Goal: Task Accomplishment & Management: Manage account settings

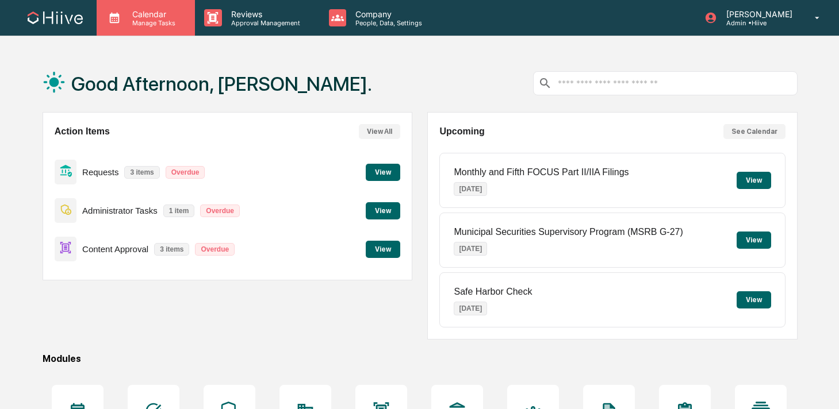
click at [153, 18] on p "Calendar" at bounding box center [152, 14] width 58 height 10
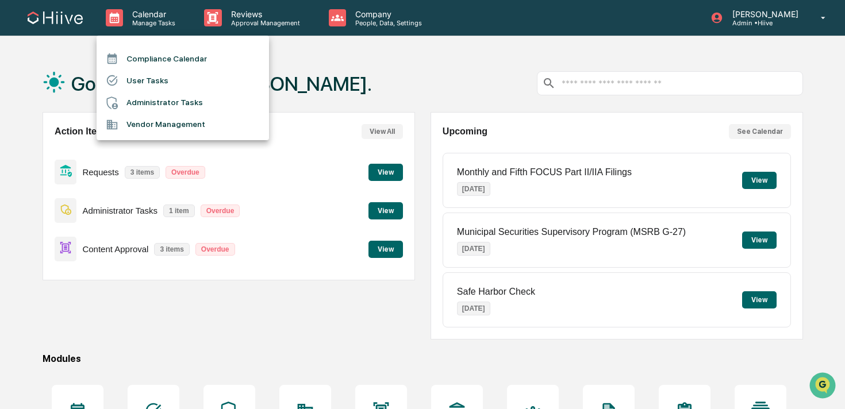
click at [171, 83] on li "User Tasks" at bounding box center [183, 81] width 173 height 22
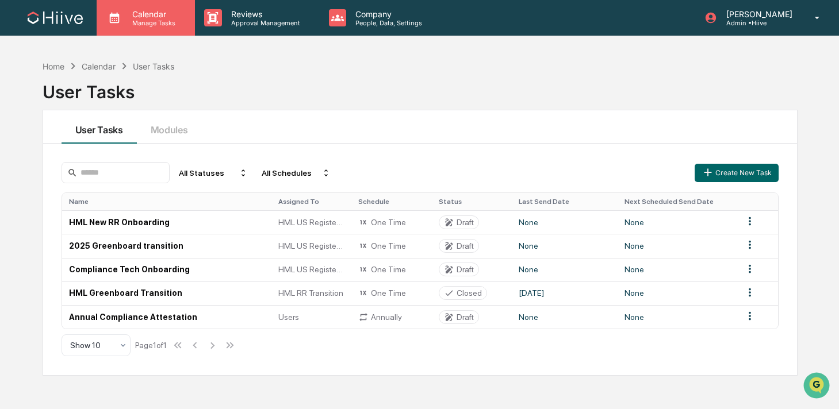
click at [165, 24] on p "Manage Tasks" at bounding box center [152, 23] width 58 height 8
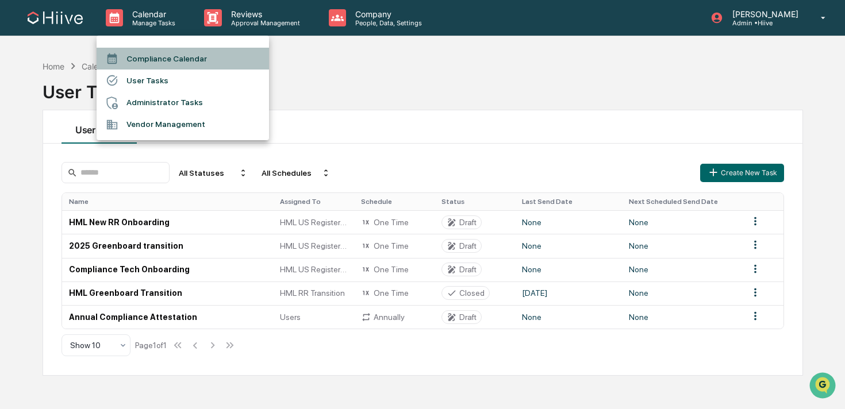
click at [160, 53] on li "Compliance Calendar" at bounding box center [183, 59] width 173 height 22
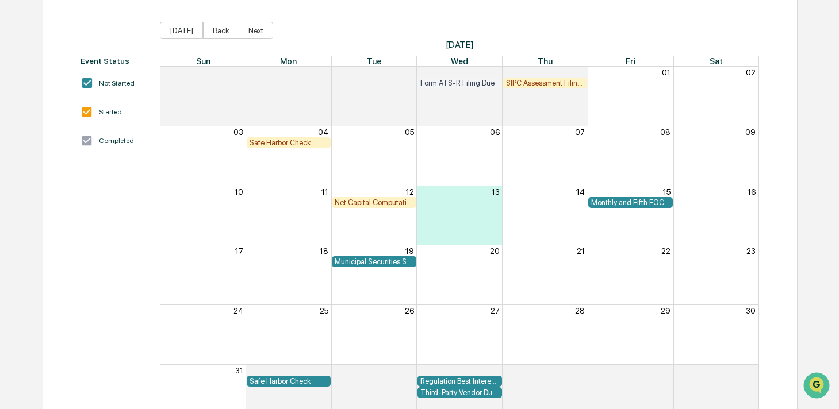
scroll to position [152, 0]
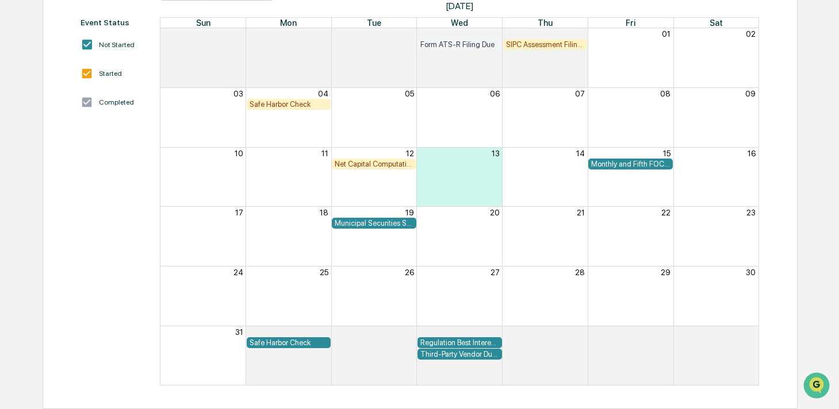
click at [473, 173] on div "Month View" at bounding box center [459, 177] width 86 height 59
click at [459, 184] on div "Month View" at bounding box center [459, 177] width 86 height 59
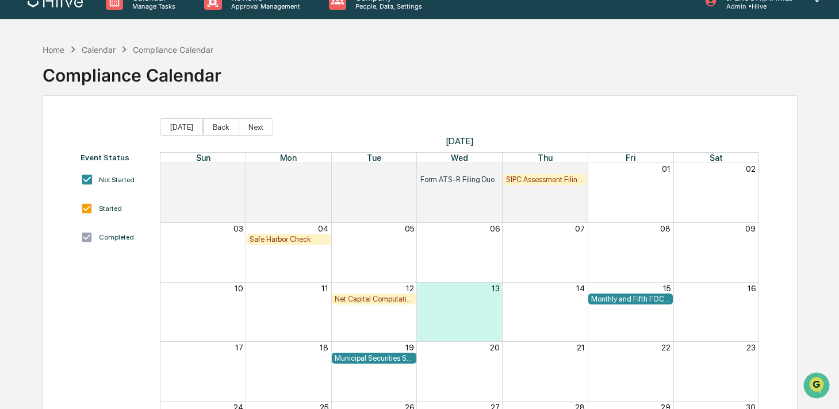
scroll to position [16, 0]
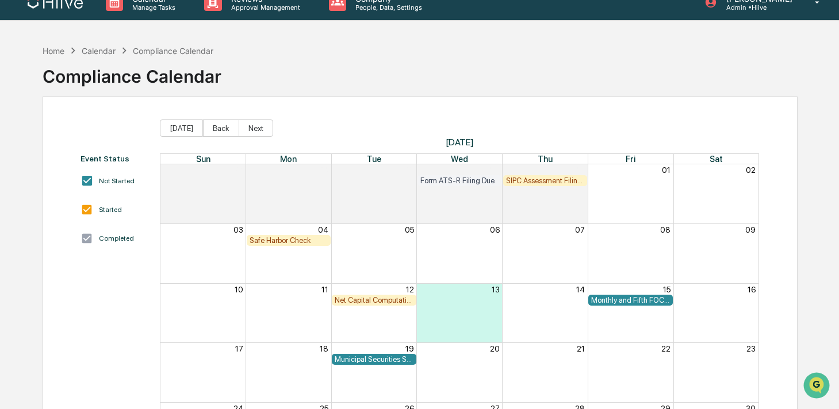
click at [272, 242] on div "Safe Harbor Check" at bounding box center [289, 240] width 79 height 9
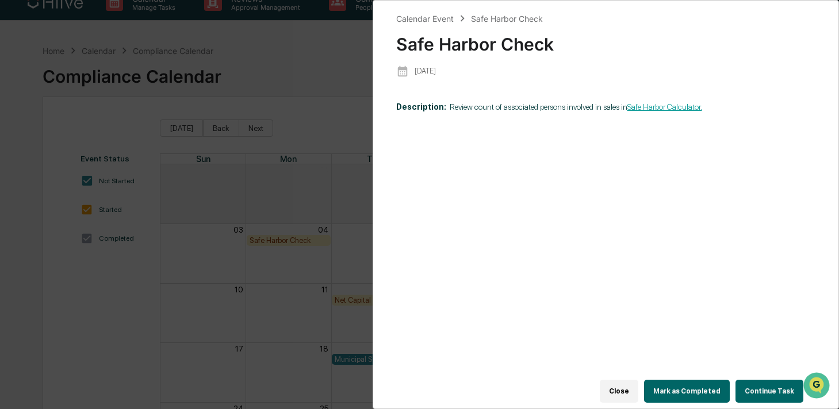
click at [430, 26] on div "Safe Harbor Check" at bounding box center [606, 40] width 420 height 30
click at [430, 22] on div "Calendar Event" at bounding box center [425, 19] width 58 height 10
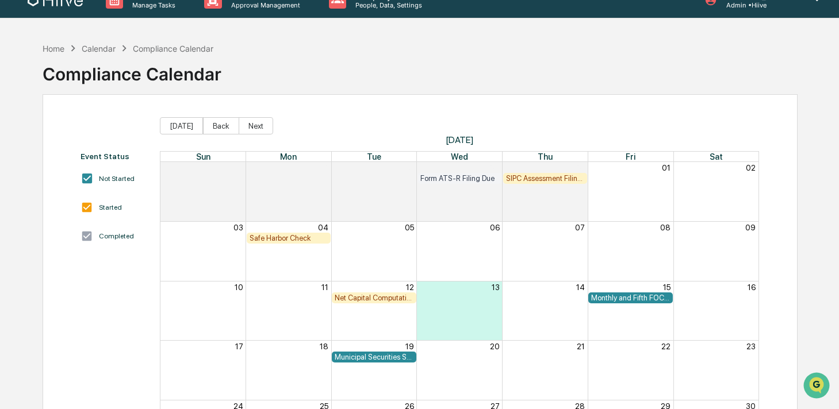
scroll to position [152, 0]
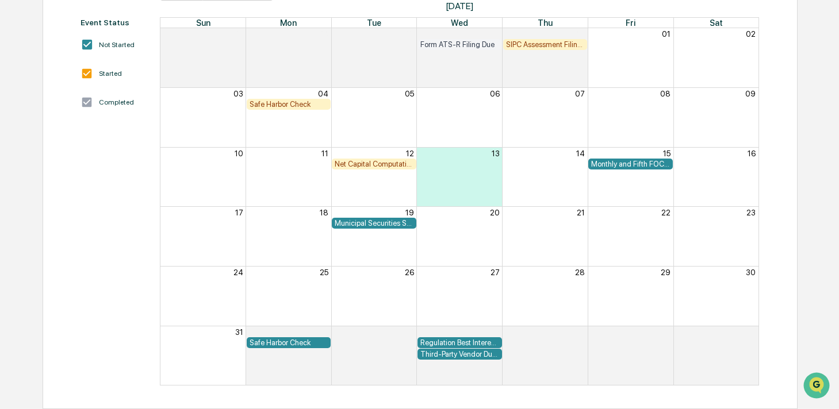
click at [373, 162] on div "Net Capital Computation & Review" at bounding box center [374, 164] width 79 height 9
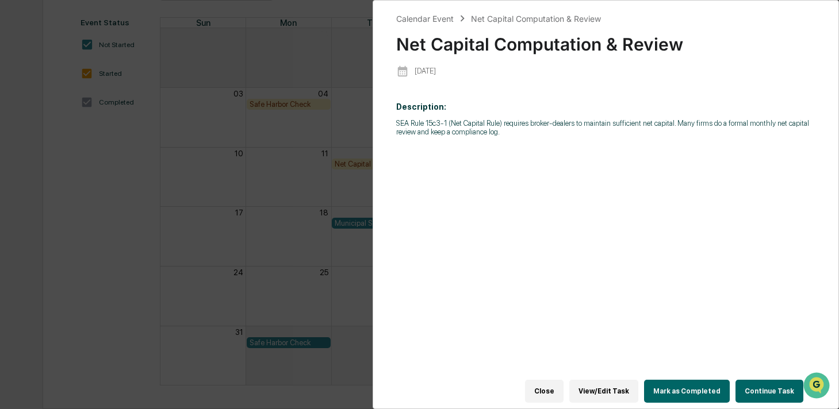
click at [329, 204] on div "Calendar Event Net Capital Computation & Review Net Capital Computation & Revie…" at bounding box center [419, 204] width 839 height 409
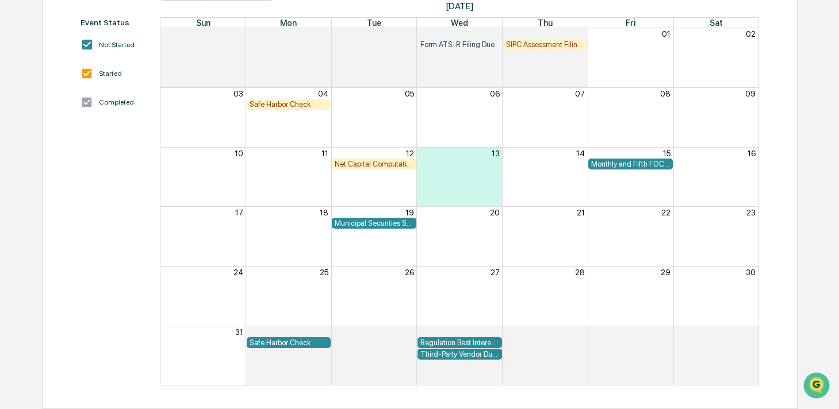
click at [355, 229] on div "Municipal Securities Supervisory Program (MSRB G-27)" at bounding box center [374, 223] width 85 height 11
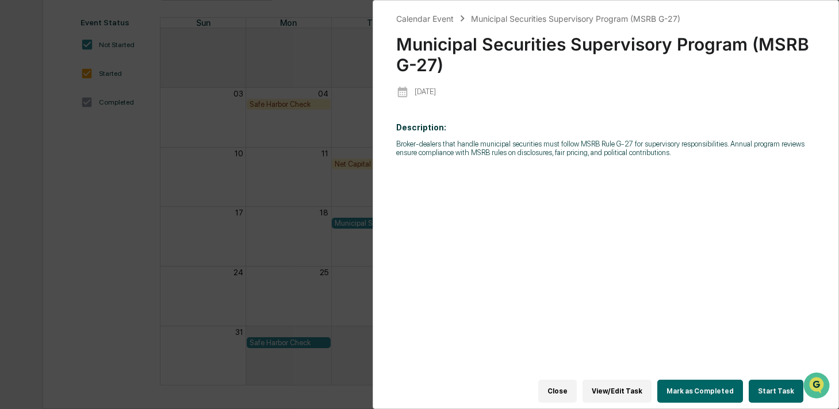
click at [605, 388] on button "View/Edit Task" at bounding box center [616, 391] width 69 height 23
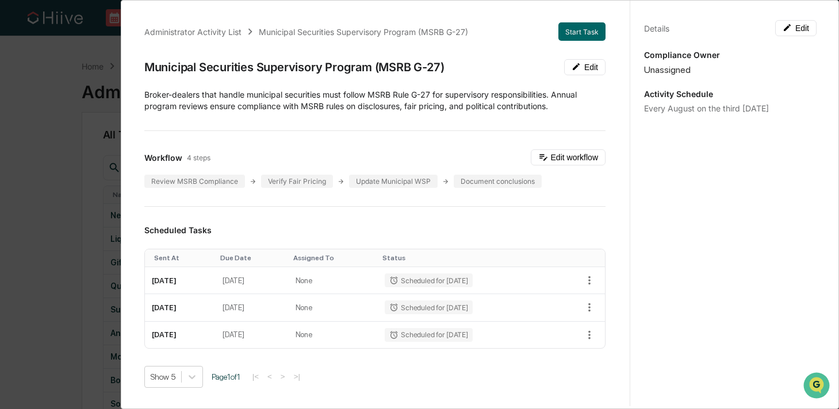
click at [107, 105] on div "Administrator Activity List Municipal Securities Supervisory Program (MSRB G-27…" at bounding box center [419, 204] width 839 height 409
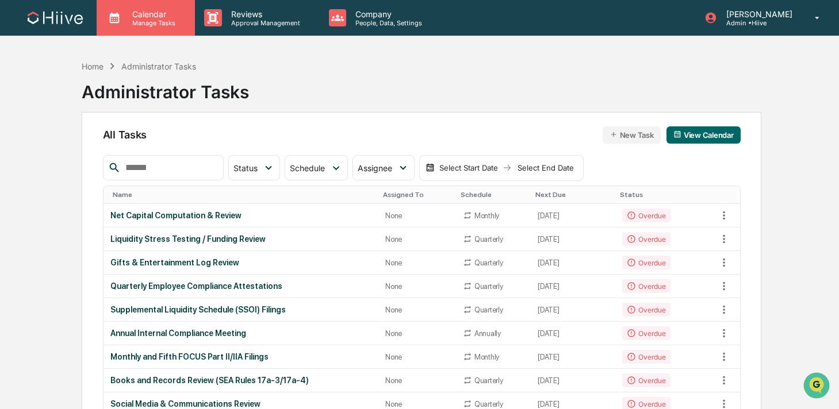
click at [158, 2] on div "Calendar Manage Tasks" at bounding box center [146, 18] width 98 height 36
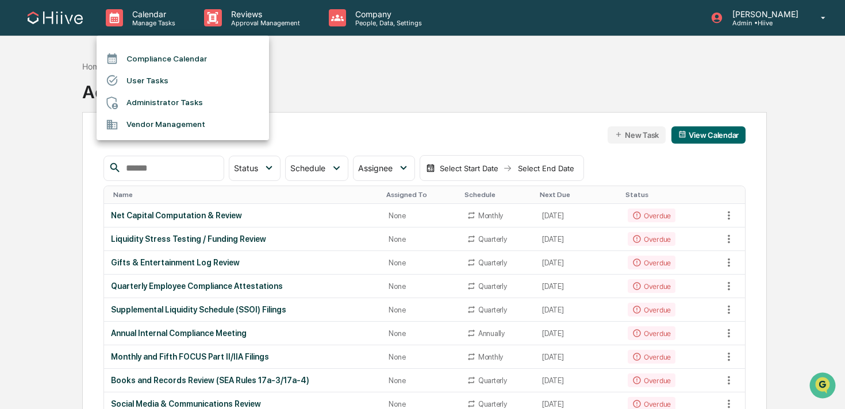
click at [248, 16] on div at bounding box center [422, 204] width 845 height 409
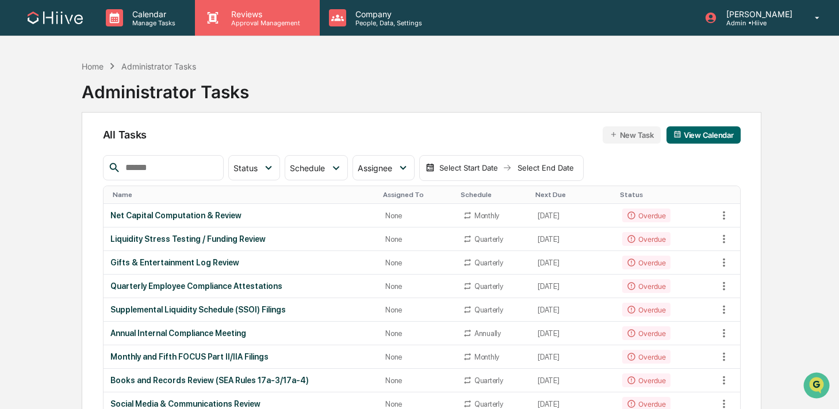
click at [233, 22] on p "Approval Management" at bounding box center [264, 23] width 84 height 8
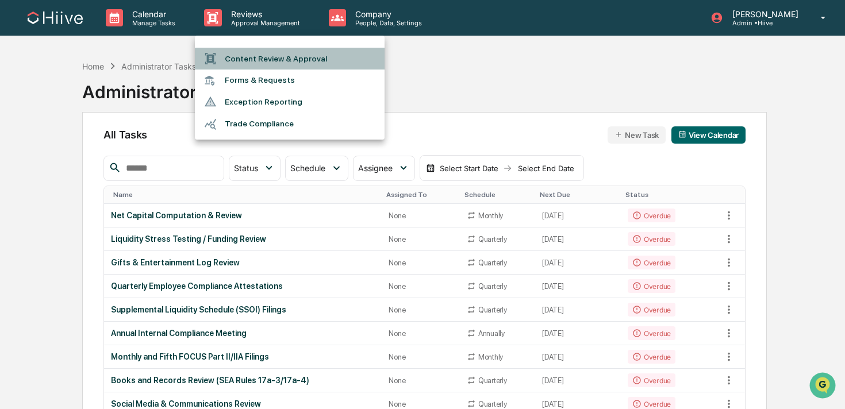
click at [233, 53] on li "Content Review & Approval" at bounding box center [290, 59] width 190 height 22
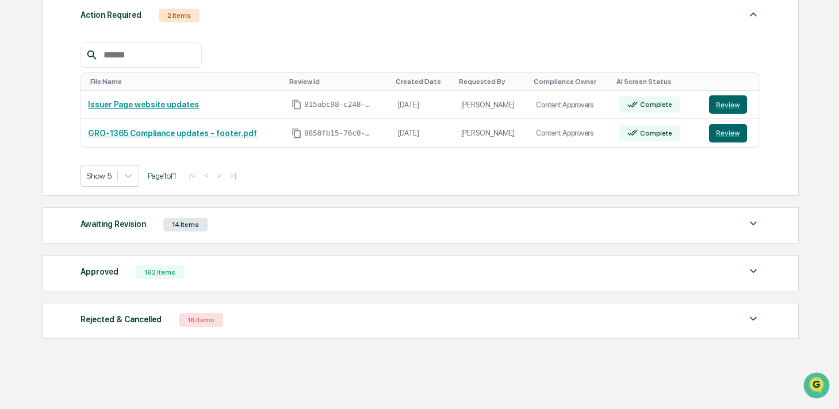
scroll to position [188, 0]
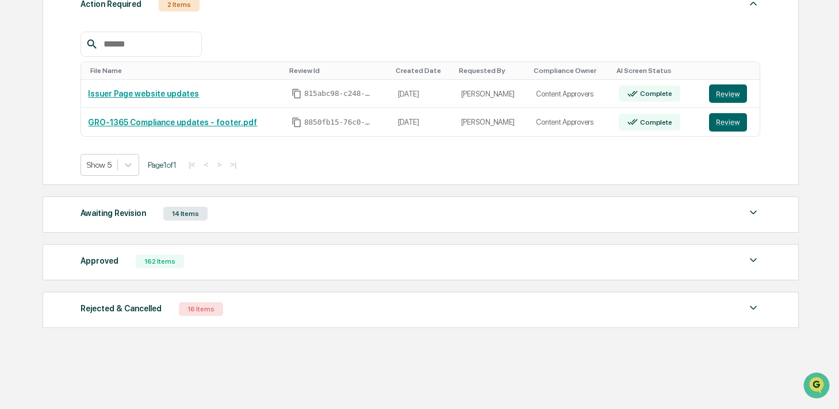
click at [185, 212] on div "14 Items" at bounding box center [185, 214] width 44 height 14
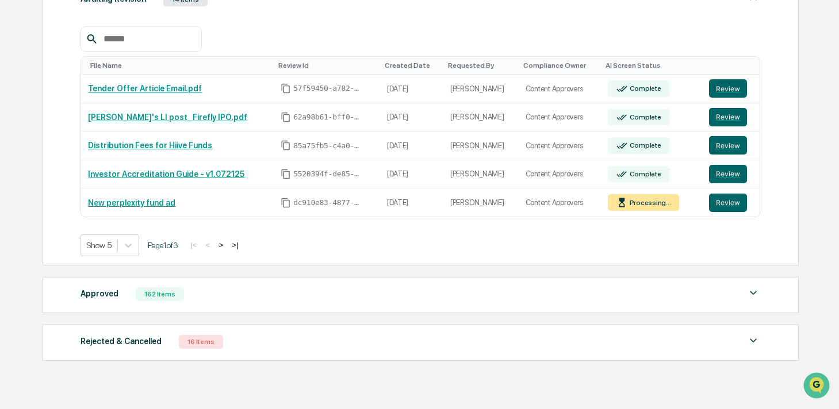
scroll to position [435, 0]
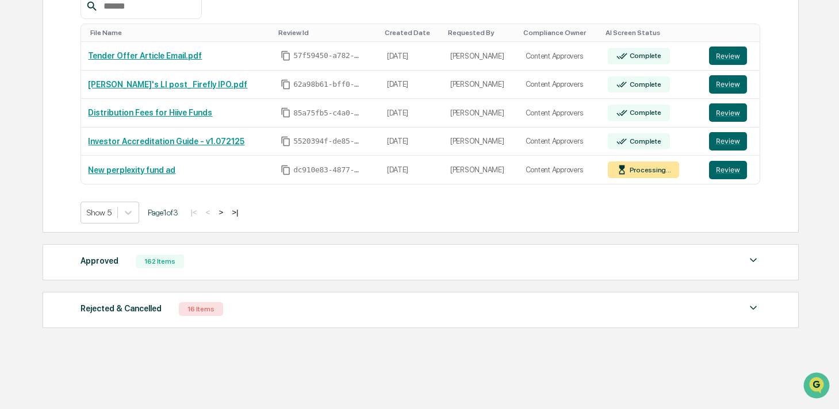
click at [166, 260] on div "162 Items" at bounding box center [160, 262] width 48 height 14
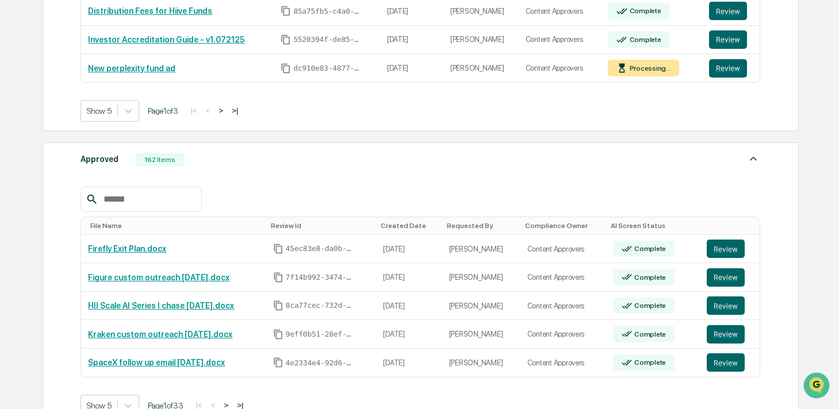
scroll to position [516, 0]
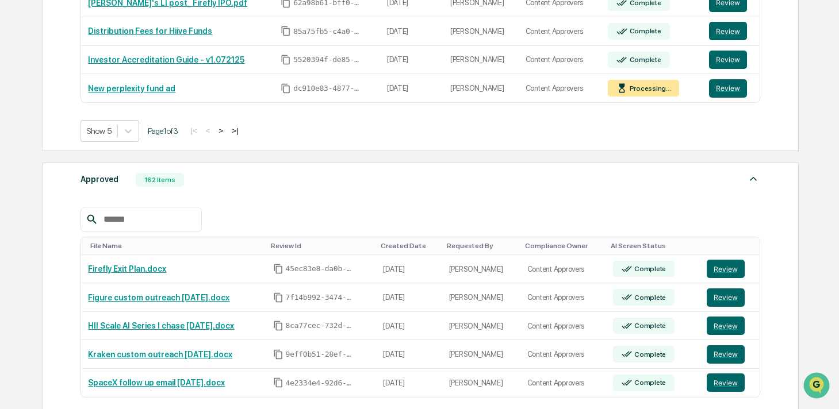
click at [177, 184] on div "162 Items" at bounding box center [160, 180] width 48 height 14
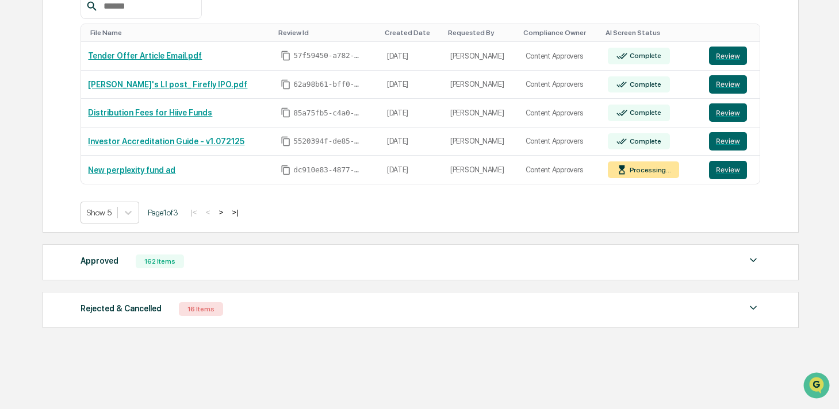
scroll to position [435, 0]
click at [721, 91] on button "Review" at bounding box center [728, 84] width 38 height 18
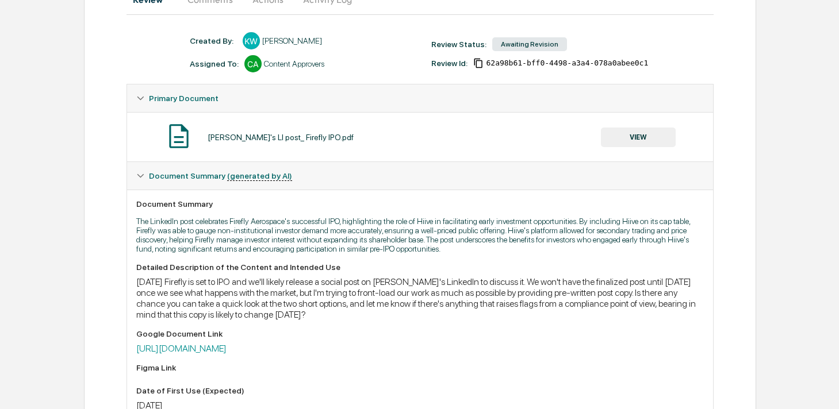
scroll to position [135, 0]
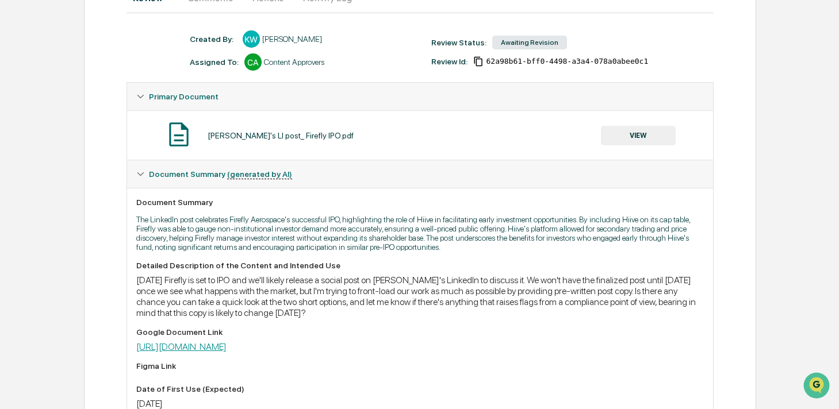
click at [227, 347] on link "https://docs.google.com/document/d/1slR8HVvd0dDMBIlBGmcUVaUKW9RLxosM5qcD8SwzTFs…" at bounding box center [181, 347] width 90 height 11
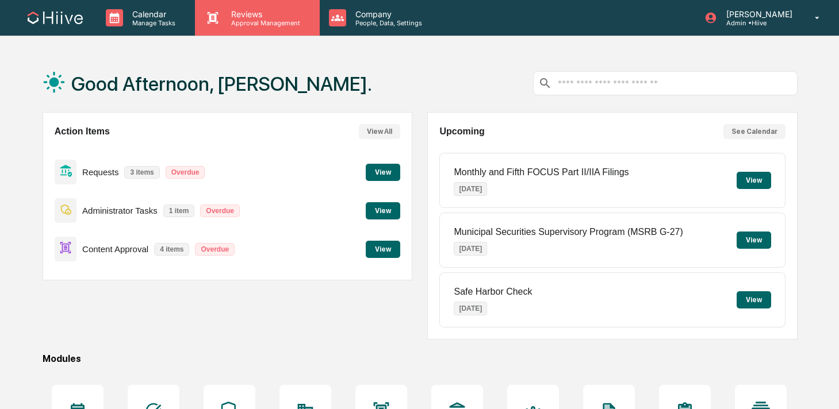
click at [246, 25] on p "Approval Management" at bounding box center [264, 23] width 84 height 8
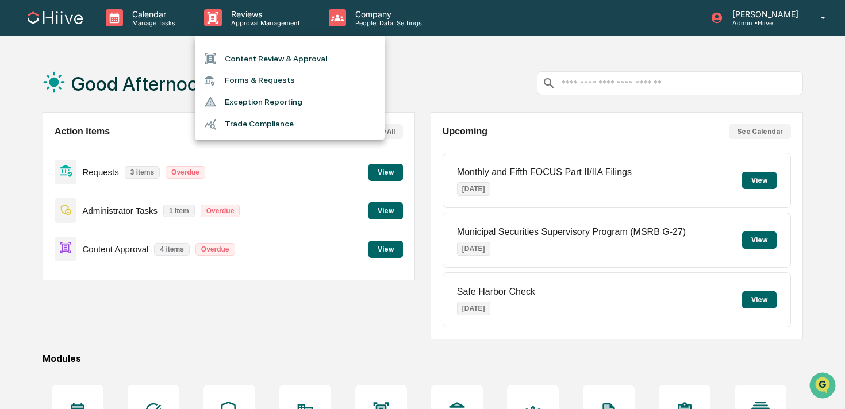
click at [244, 62] on li "Content Review & Approval" at bounding box center [290, 59] width 190 height 22
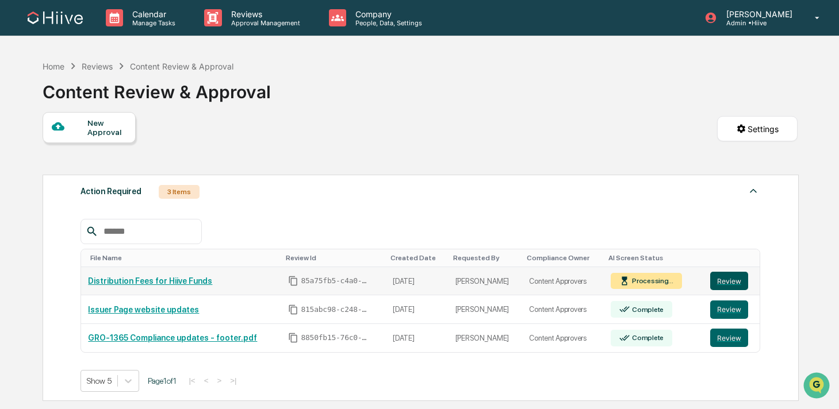
click at [720, 280] on button "Review" at bounding box center [729, 281] width 38 height 18
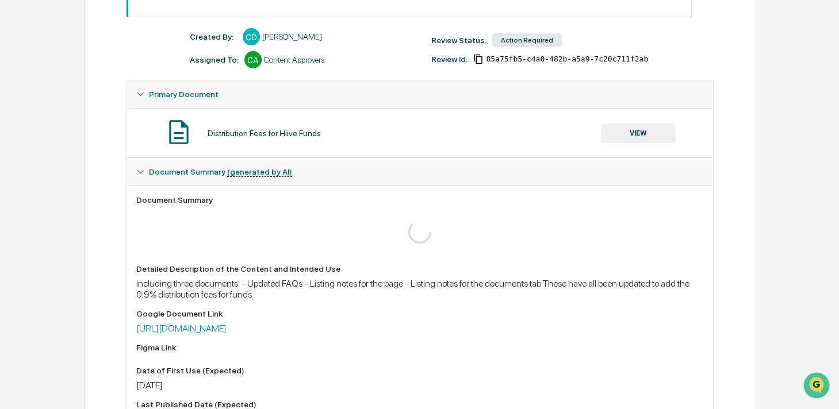
scroll to position [160, 0]
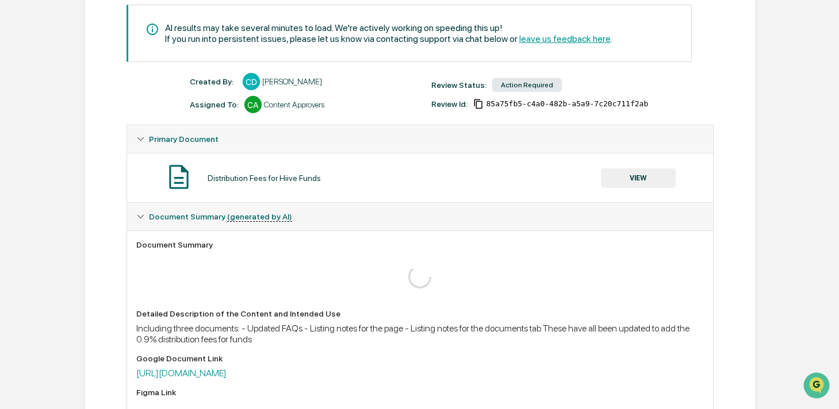
click at [626, 181] on button "VIEW" at bounding box center [638, 178] width 75 height 20
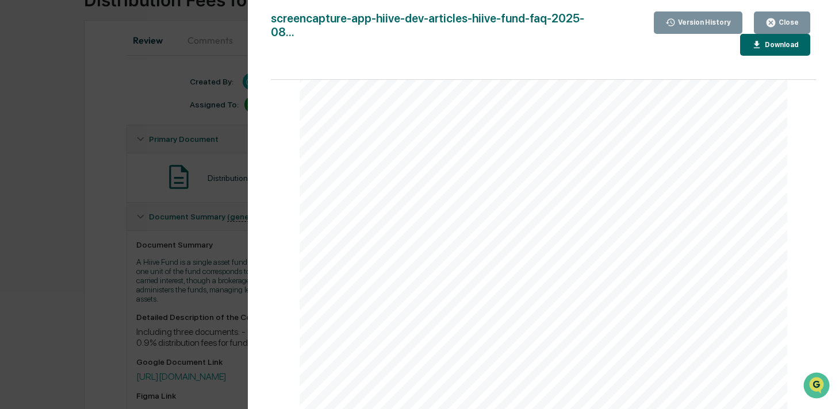
scroll to position [949, 0]
click at [771, 20] on icon "button" at bounding box center [770, 22] width 9 height 9
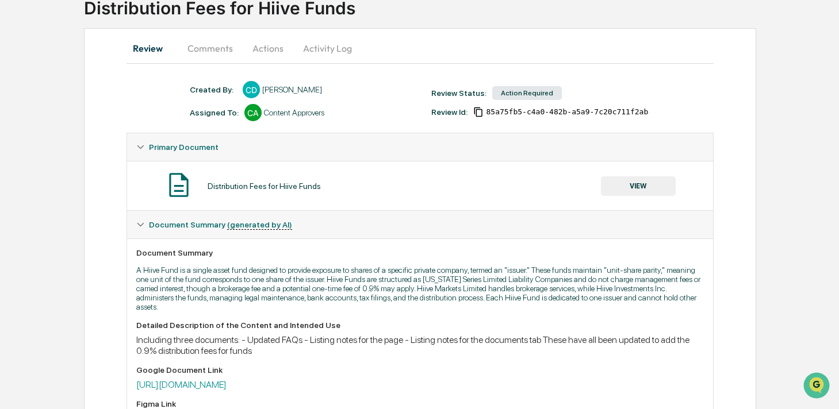
scroll to position [138, 0]
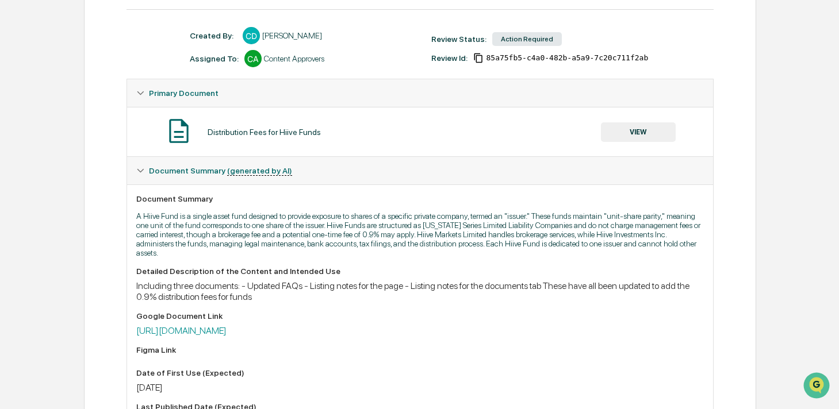
click at [614, 130] on button "VIEW" at bounding box center [638, 132] width 75 height 20
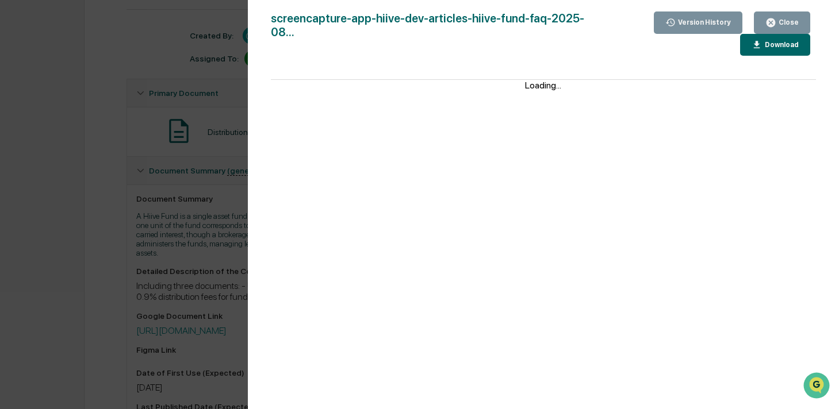
click at [766, 45] on div "Download" at bounding box center [780, 45] width 36 height 8
click at [232, 199] on div "Version History 08/13/2025, 05:34 PM Chris DeLap 08/12/2025, 11:19 PM Stephanie…" at bounding box center [419, 204] width 839 height 409
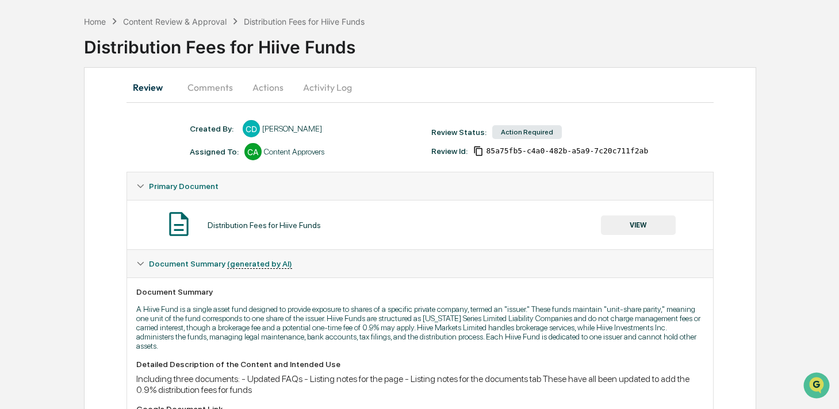
scroll to position [0, 0]
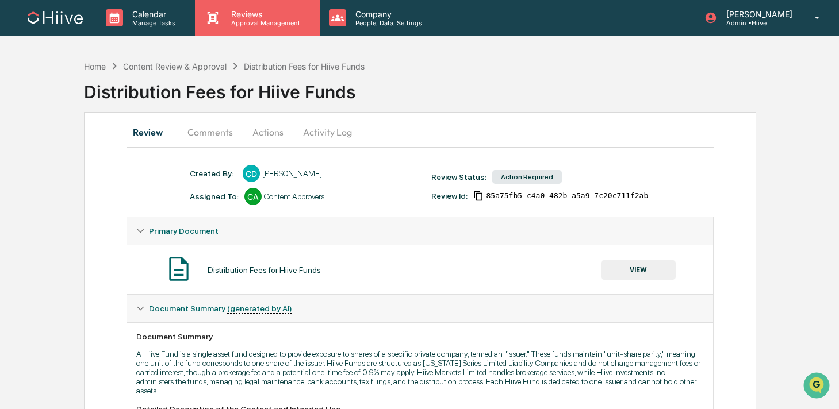
click at [234, 30] on div "Reviews Approval Management" at bounding box center [257, 18] width 124 height 36
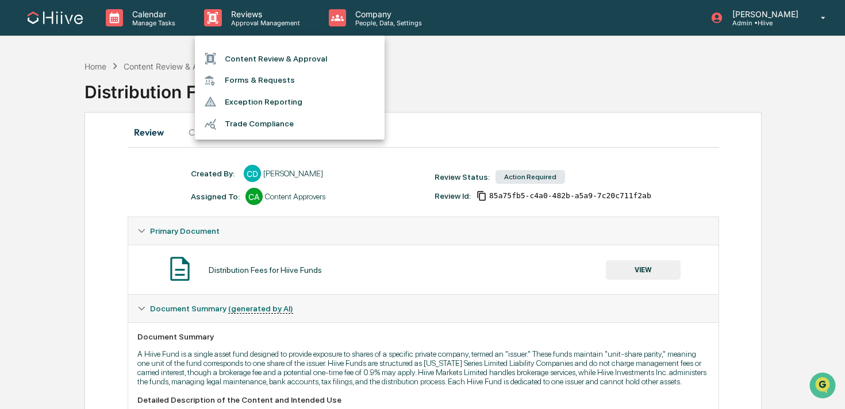
click at [234, 57] on li "Content Review & Approval" at bounding box center [290, 59] width 190 height 22
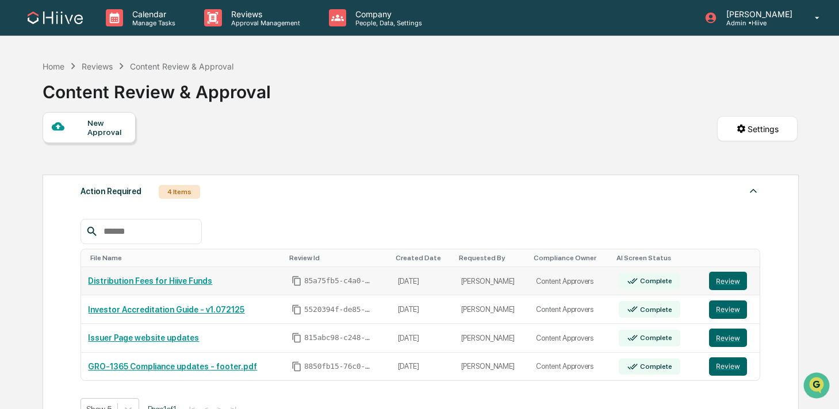
click at [722, 235] on div at bounding box center [421, 231] width 680 height 25
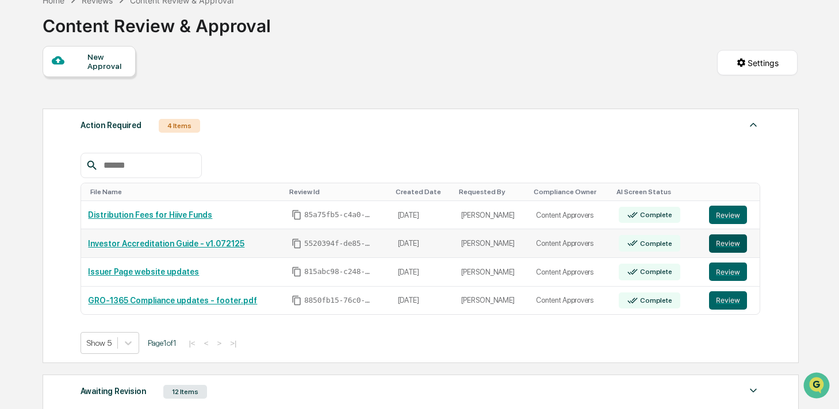
click at [716, 243] on button "Review" at bounding box center [728, 244] width 38 height 18
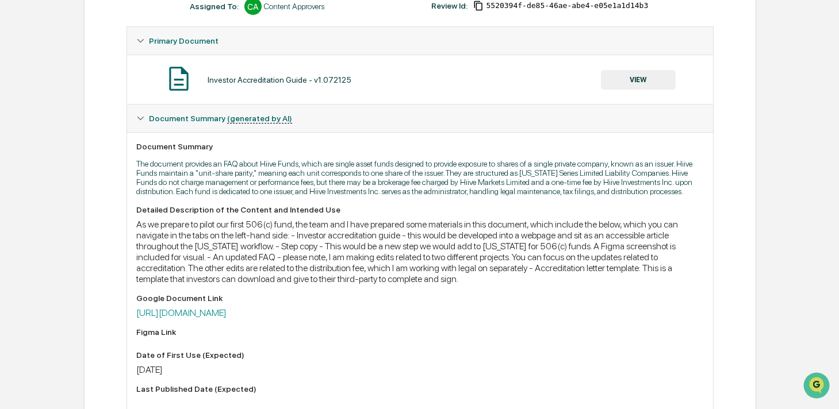
scroll to position [132, 0]
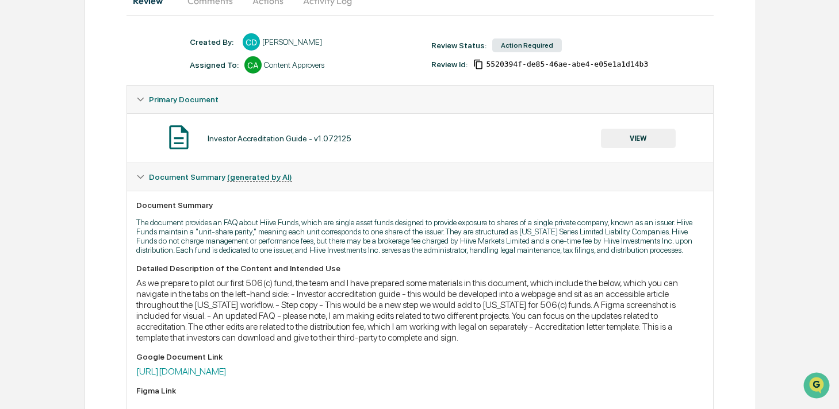
click at [616, 139] on button "VIEW" at bounding box center [638, 139] width 75 height 20
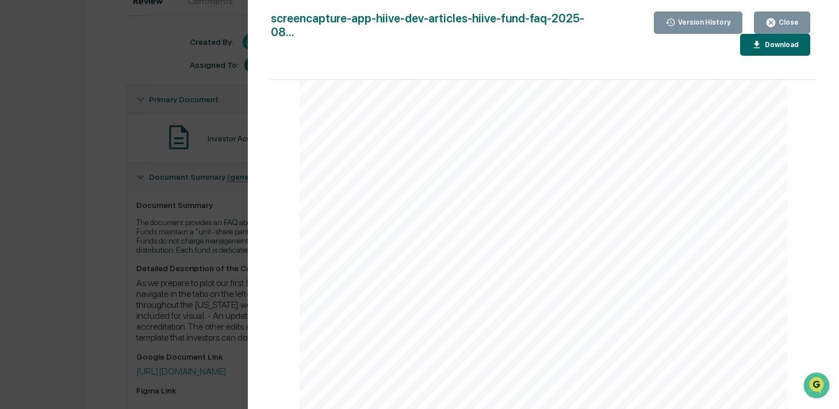
scroll to position [2851, 0]
click at [777, 22] on div "Close" at bounding box center [787, 22] width 22 height 8
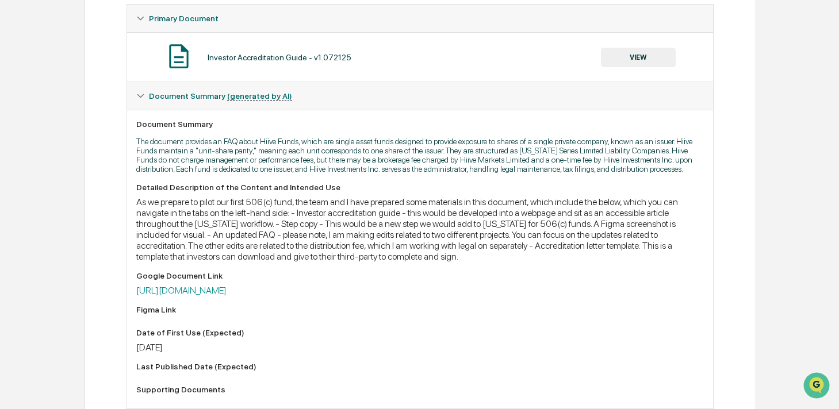
scroll to position [331, 0]
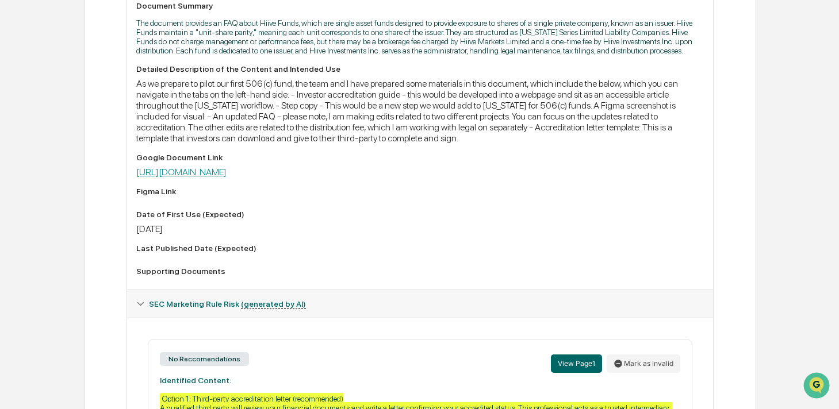
click at [227, 178] on link "https://docs.google.com/document/d/1TaLR4IyCzxnmW3apNOIIHC1nmbiCCc1-E0Ka0cm9zfM…" at bounding box center [181, 172] width 90 height 11
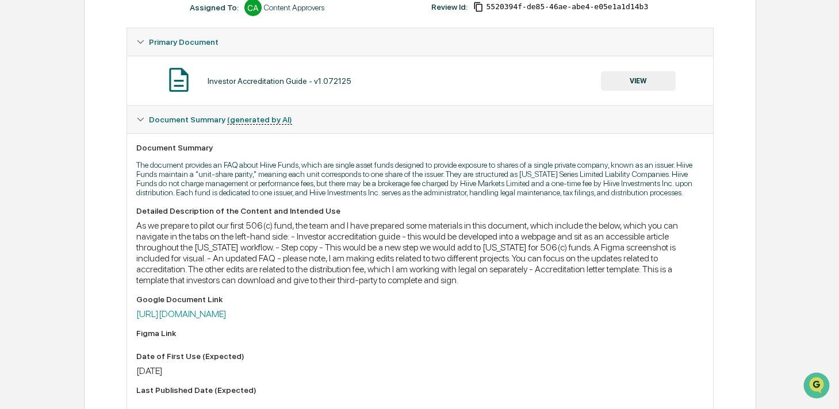
click at [629, 86] on button "VIEW" at bounding box center [638, 81] width 75 height 20
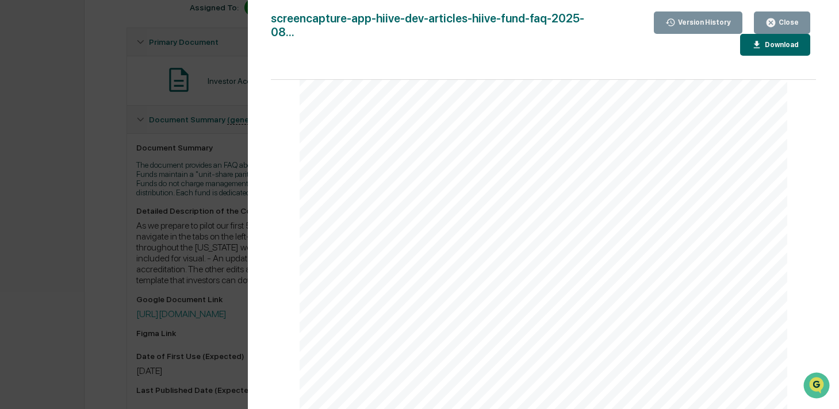
scroll to position [0, 0]
click at [778, 25] on div "Close" at bounding box center [787, 22] width 22 height 8
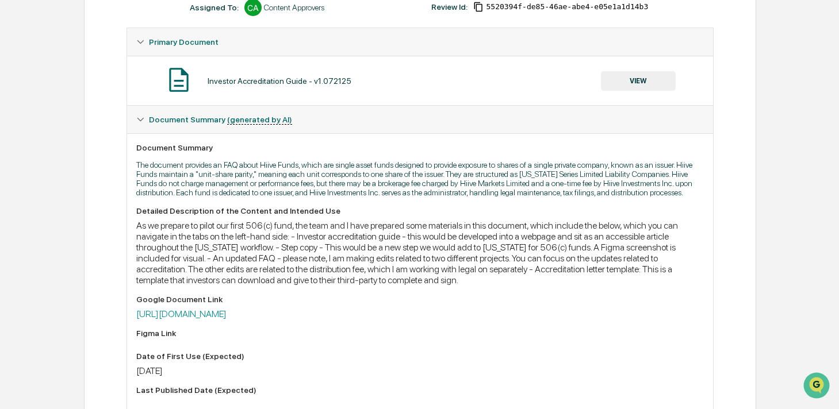
scroll to position [303, 0]
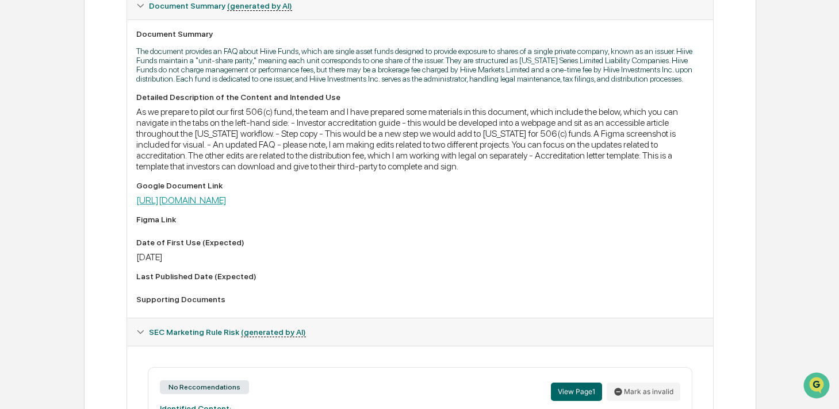
click at [227, 206] on link "https://docs.google.com/document/d/1TaLR4IyCzxnmW3apNOIIHC1nmbiCCc1-E0Ka0cm9zfM…" at bounding box center [181, 200] width 90 height 11
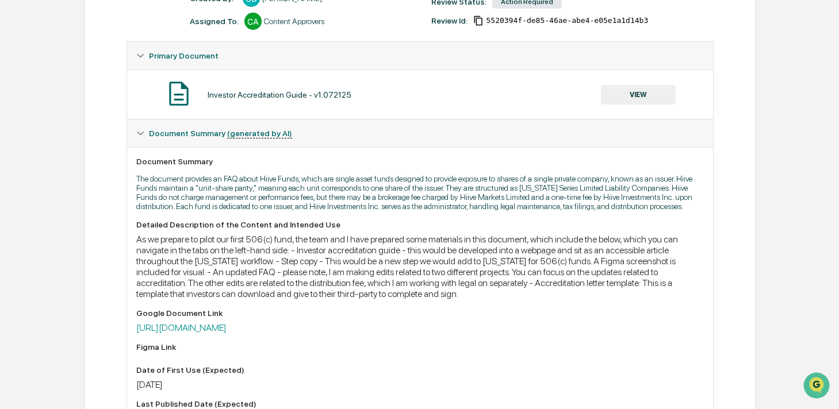
scroll to position [0, 0]
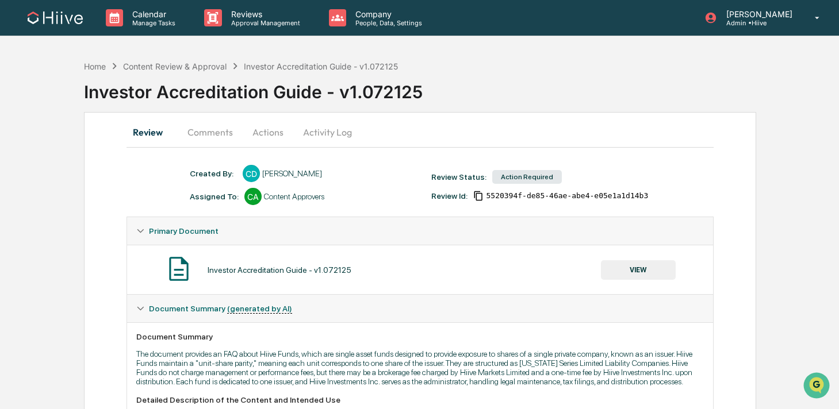
click at [210, 133] on button "Comments" at bounding box center [210, 132] width 64 height 28
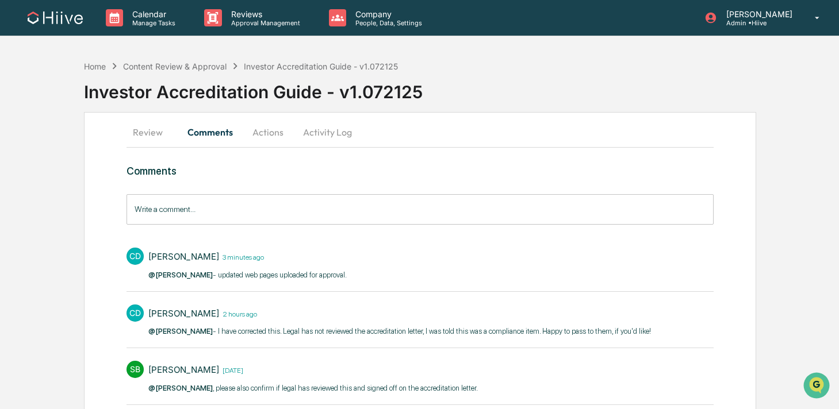
click at [195, 220] on input "Write a comment..." at bounding box center [420, 209] width 587 height 30
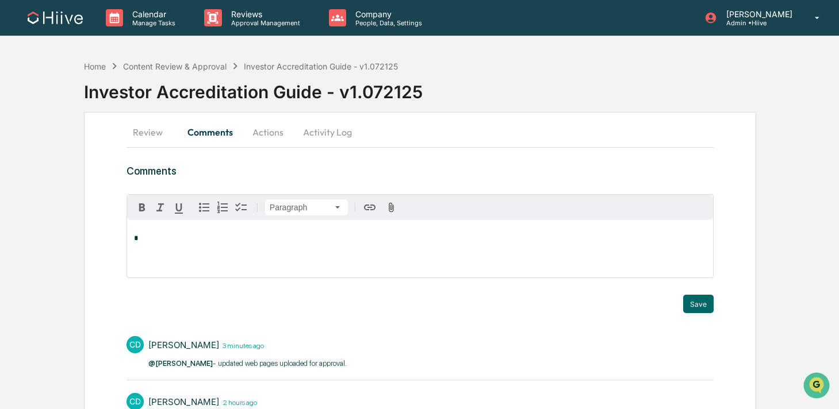
click at [234, 257] on div "*" at bounding box center [420, 249] width 586 height 58
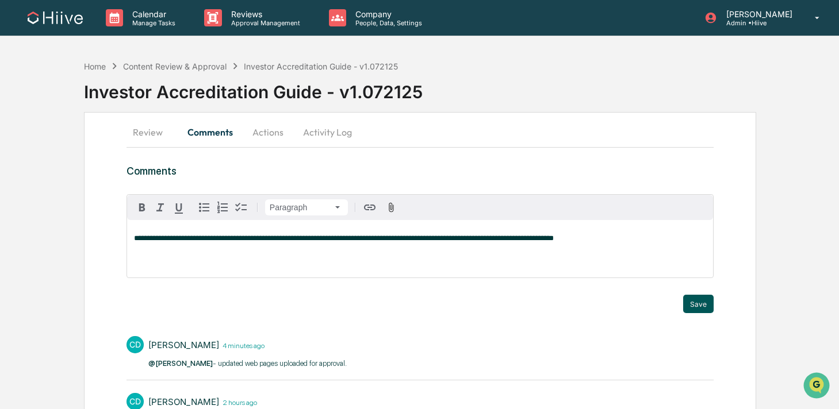
click at [700, 306] on button "Save" at bounding box center [698, 304] width 30 height 18
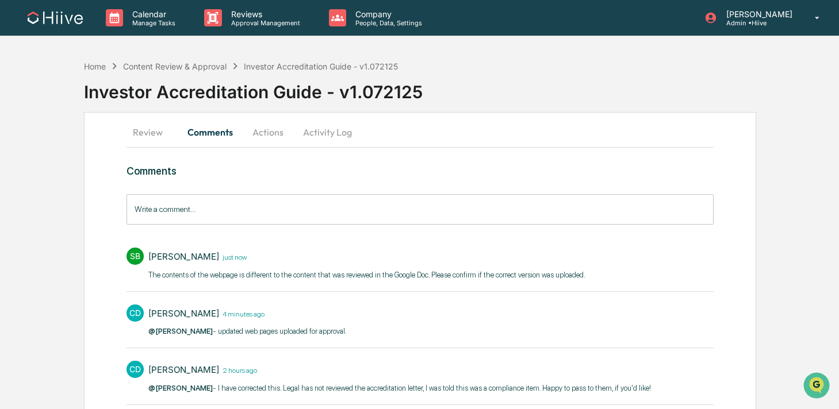
click at [324, 129] on button "Activity Log" at bounding box center [327, 132] width 67 height 28
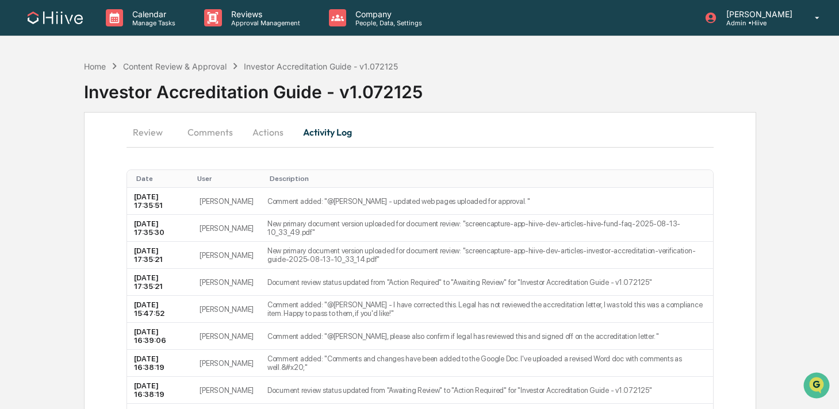
click at [262, 129] on button "Actions" at bounding box center [268, 132] width 52 height 28
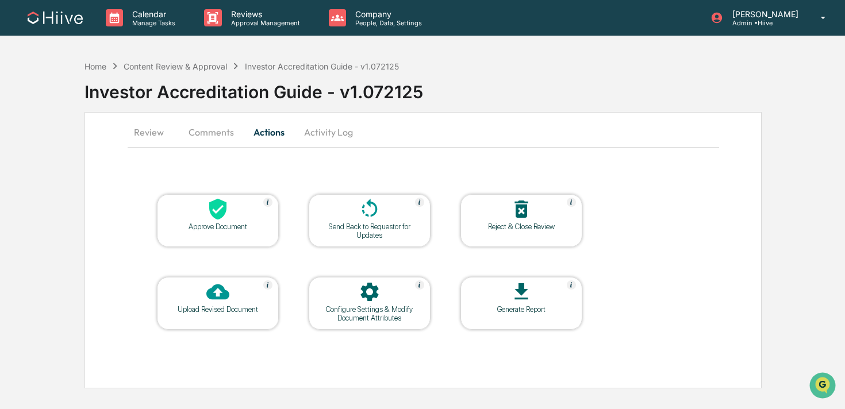
click at [369, 227] on div "Send Back to Requestor for Updates" at bounding box center [370, 231] width 104 height 17
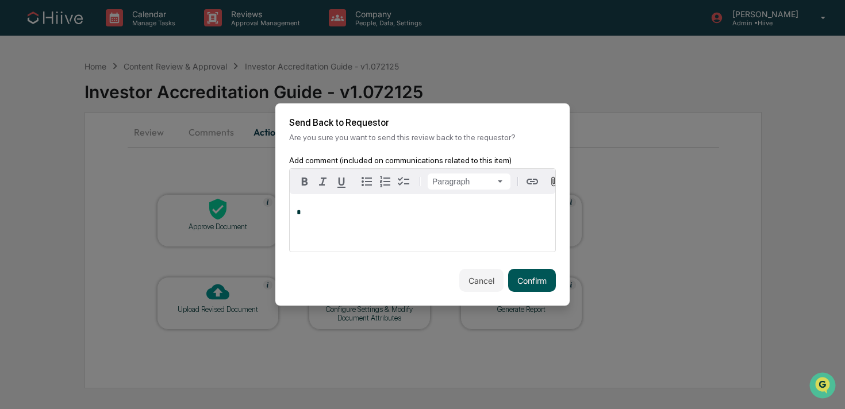
click at [520, 275] on button "Confirm" at bounding box center [532, 280] width 48 height 23
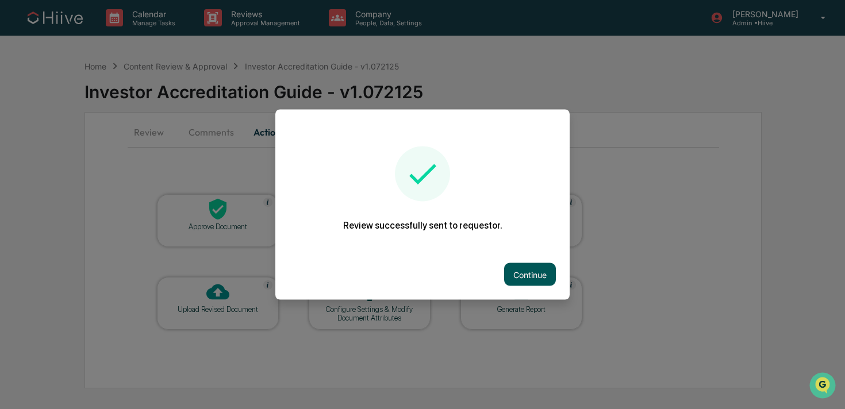
click at [528, 266] on button "Continue" at bounding box center [530, 274] width 52 height 23
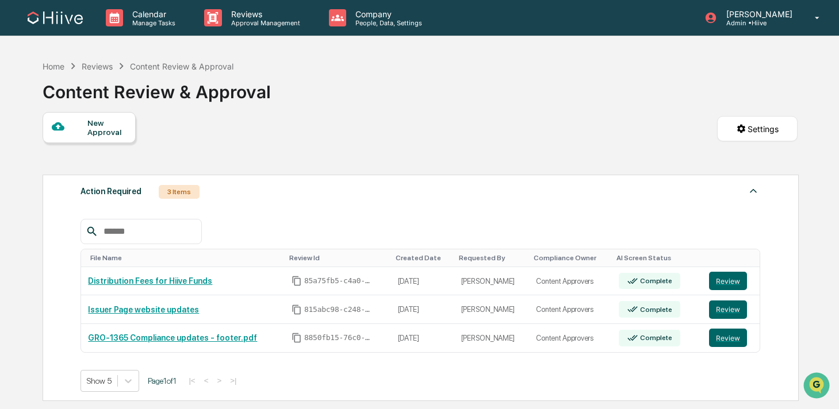
scroll to position [47, 0]
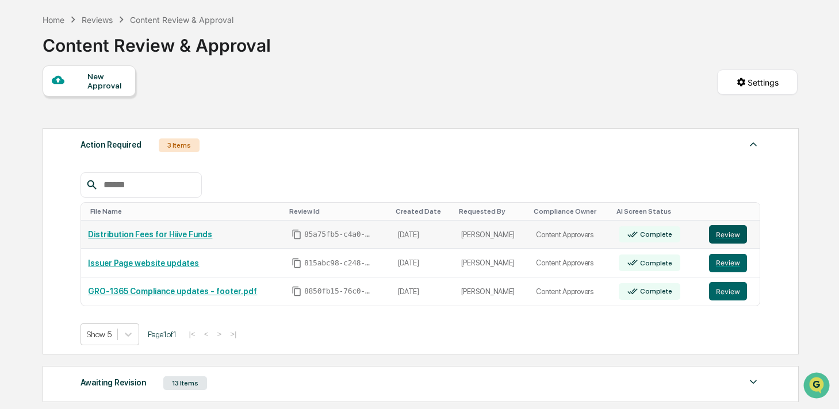
click at [727, 236] on button "Review" at bounding box center [728, 234] width 38 height 18
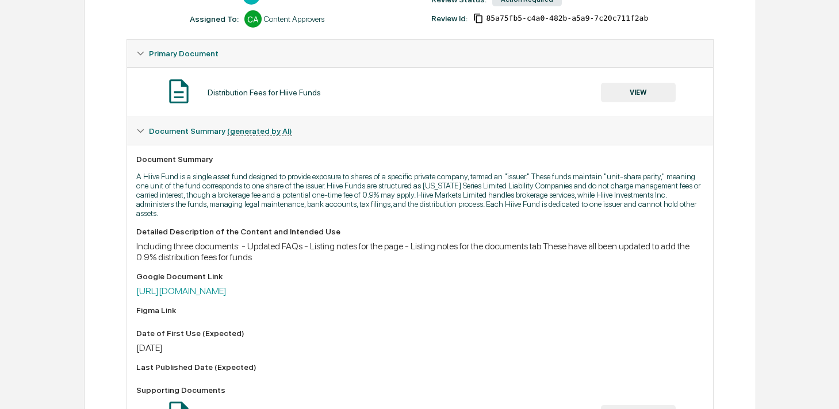
scroll to position [198, 0]
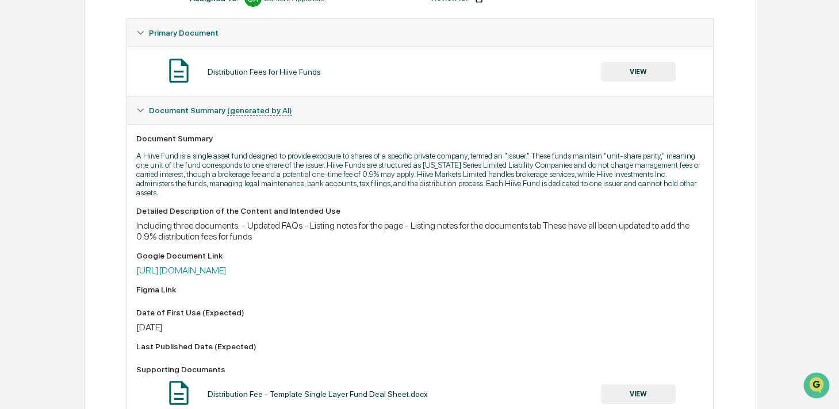
click at [620, 66] on button "VIEW" at bounding box center [638, 72] width 75 height 20
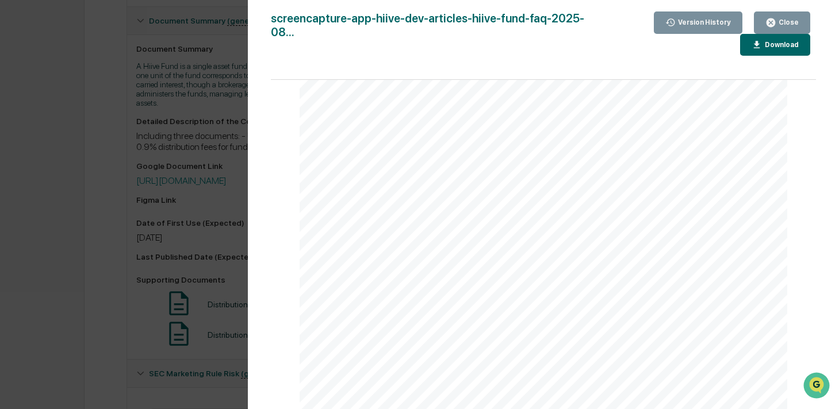
scroll to position [0, 0]
click at [768, 23] on icon "button" at bounding box center [770, 22] width 9 height 9
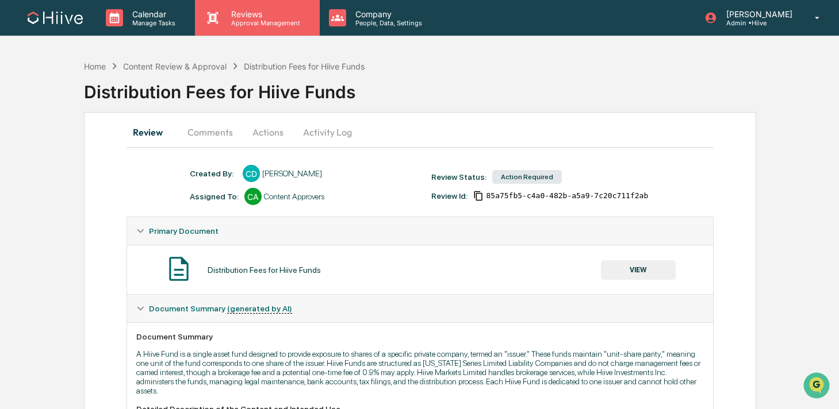
click at [257, 21] on p "Approval Management" at bounding box center [264, 23] width 84 height 8
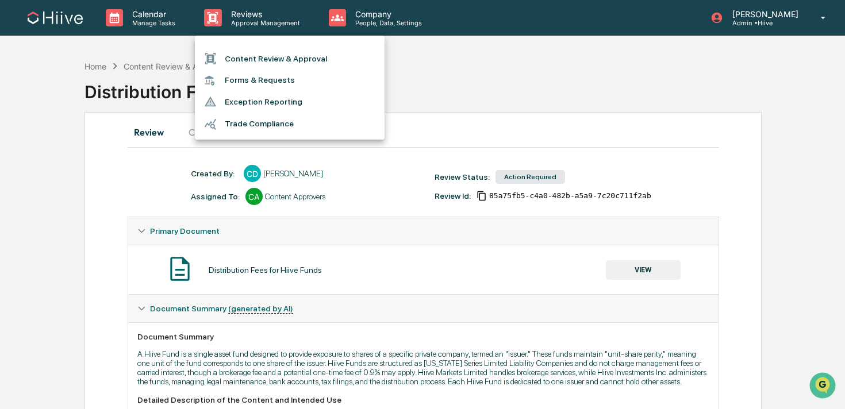
click at [152, 135] on div at bounding box center [422, 204] width 845 height 409
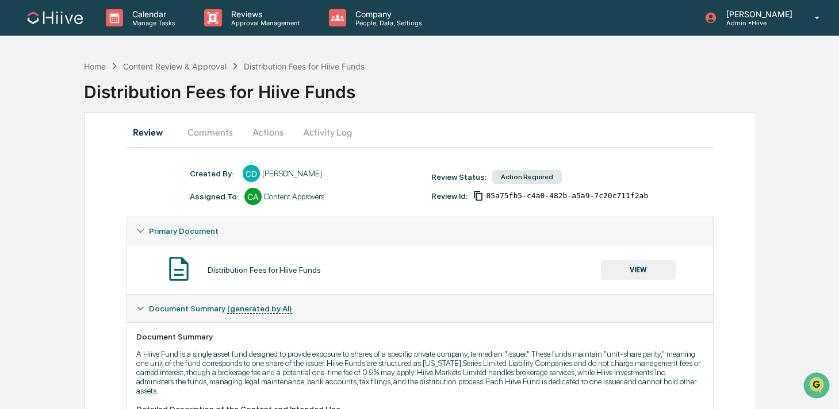
click at [203, 141] on button "Comments" at bounding box center [210, 132] width 64 height 28
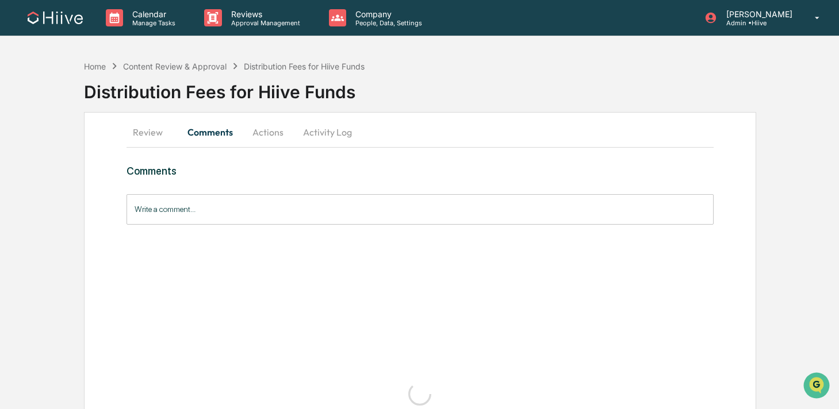
click at [271, 135] on button "Actions" at bounding box center [268, 132] width 52 height 28
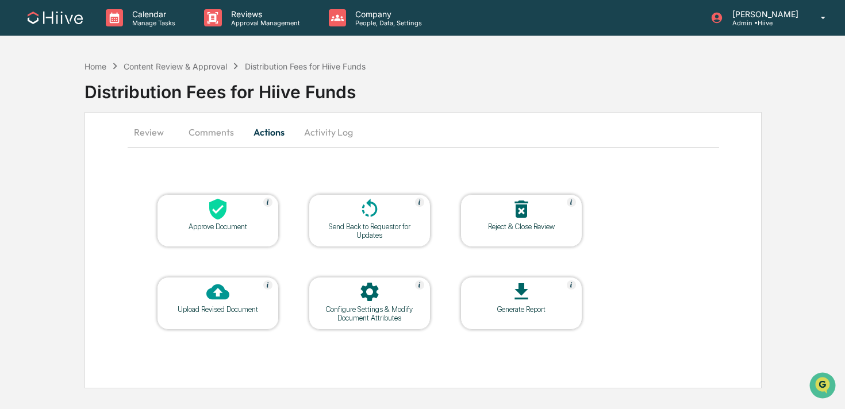
click at [216, 133] on button "Comments" at bounding box center [211, 132] width 64 height 28
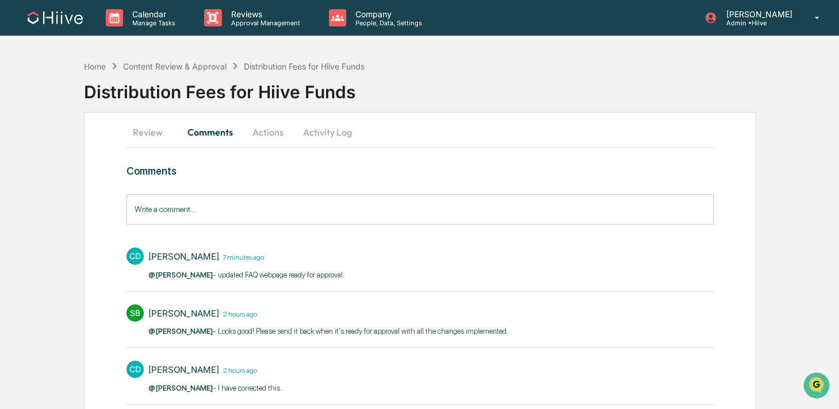
click at [275, 135] on button "Actions" at bounding box center [268, 132] width 52 height 28
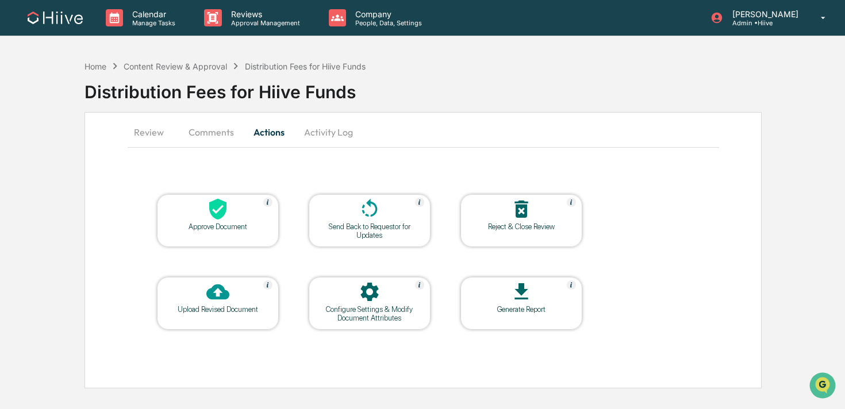
click at [360, 212] on icon at bounding box center [369, 209] width 23 height 23
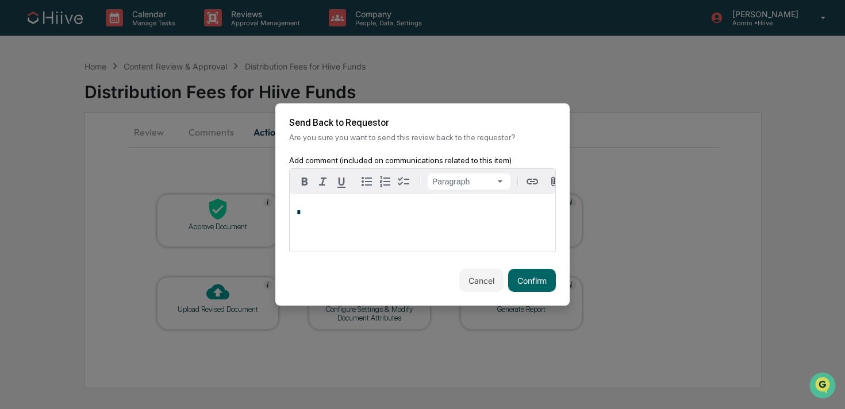
click at [340, 227] on div "*" at bounding box center [423, 223] width 266 height 58
click at [301, 214] on span "**********" at bounding box center [344, 212] width 95 height 7
click at [458, 217] on p "**********" at bounding box center [423, 213] width 252 height 8
click at [429, 216] on span "**********" at bounding box center [364, 212] width 135 height 7
click at [495, 217] on p "**********" at bounding box center [423, 213] width 252 height 8
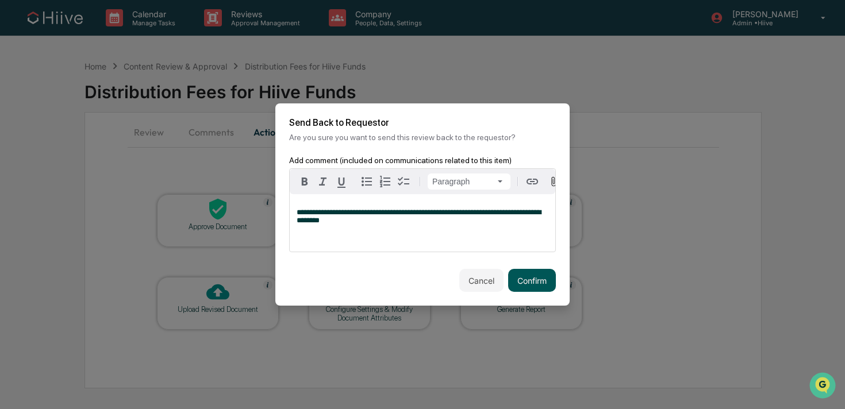
click at [541, 286] on button "Confirm" at bounding box center [532, 280] width 48 height 23
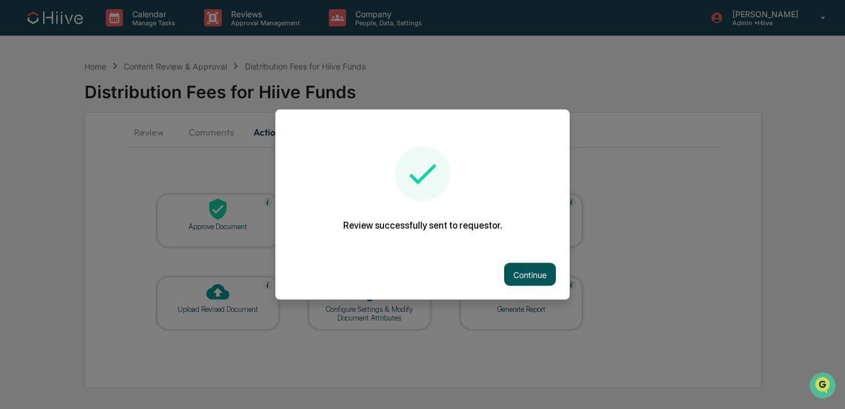
click at [513, 264] on button "Continue" at bounding box center [530, 274] width 52 height 23
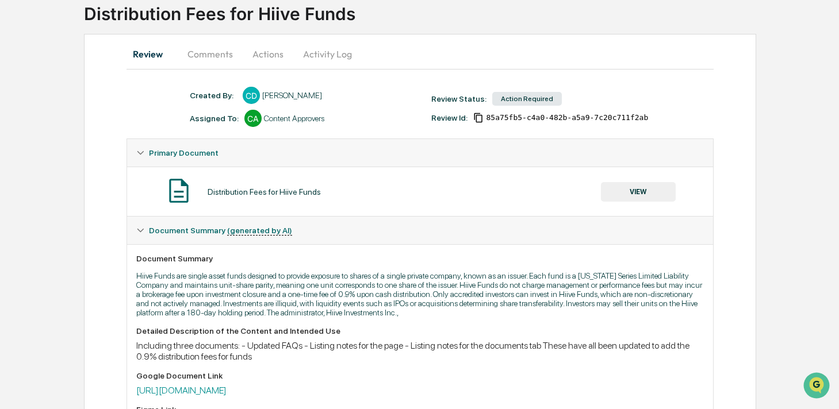
click at [611, 189] on button "VIEW" at bounding box center [638, 192] width 75 height 20
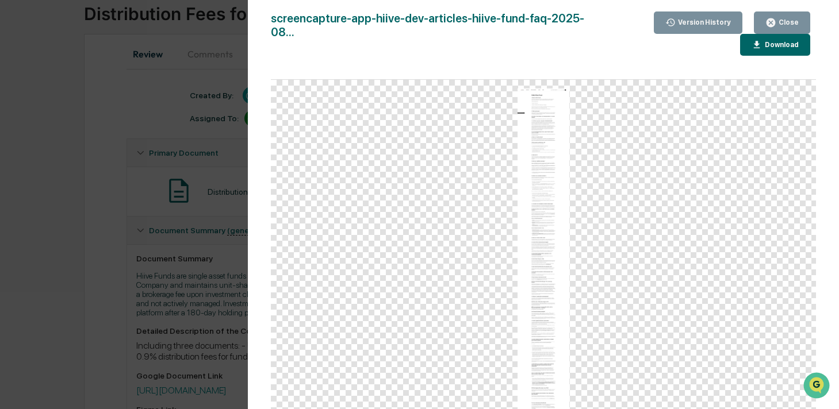
click at [561, 193] on img at bounding box center [544, 251] width 52 height 324
click at [775, 28] on icon "button" at bounding box center [770, 22] width 11 height 11
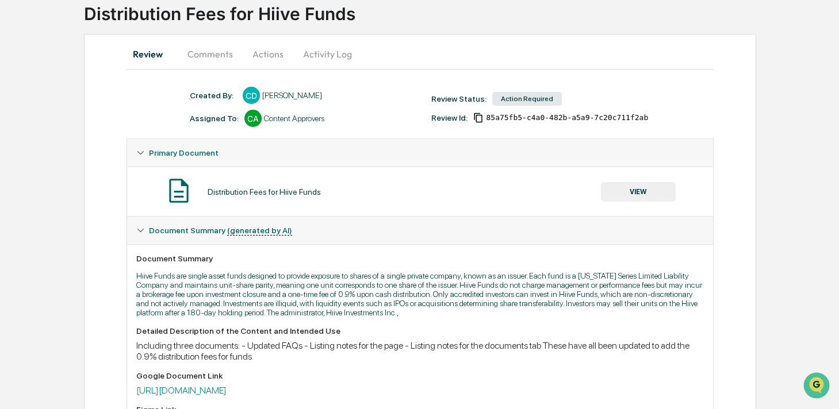
click at [773, 20] on div "Version History 08/13/2025, 05:46 PM Chris DeLap 08/13/2025, 05:34 PM Chris DeL…" at bounding box center [419, 204] width 839 height 409
click at [212, 55] on button "Comments" at bounding box center [210, 54] width 64 height 28
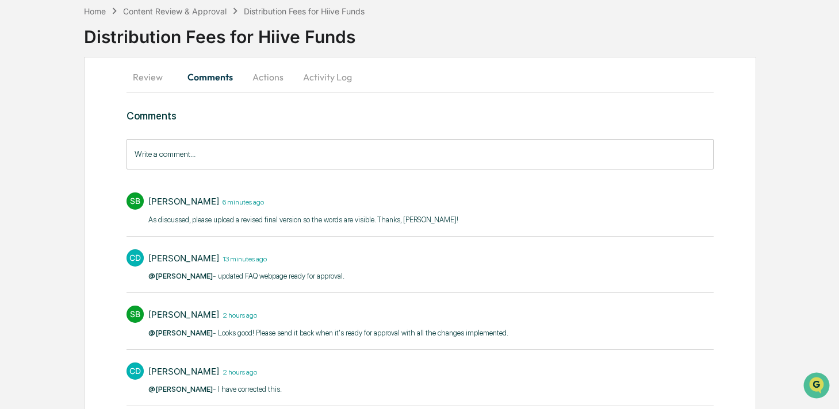
scroll to position [78, 0]
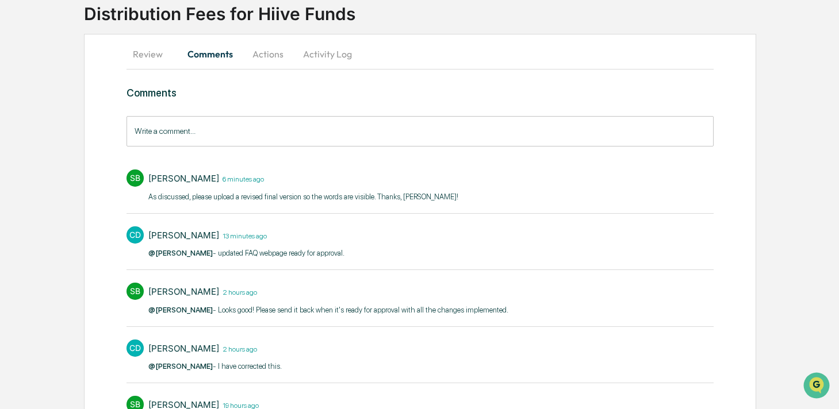
click at [200, 137] on input "Write a comment..." at bounding box center [420, 131] width 587 height 30
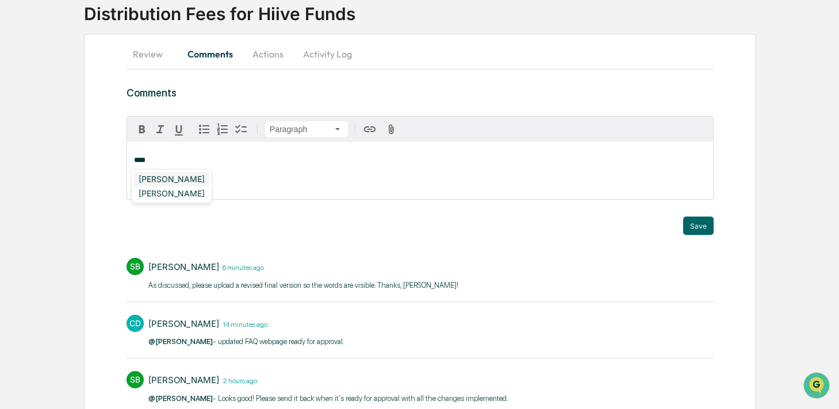
click at [168, 178] on div "[PERSON_NAME]" at bounding box center [171, 179] width 75 height 14
click at [700, 223] on button "Save" at bounding box center [698, 226] width 30 height 18
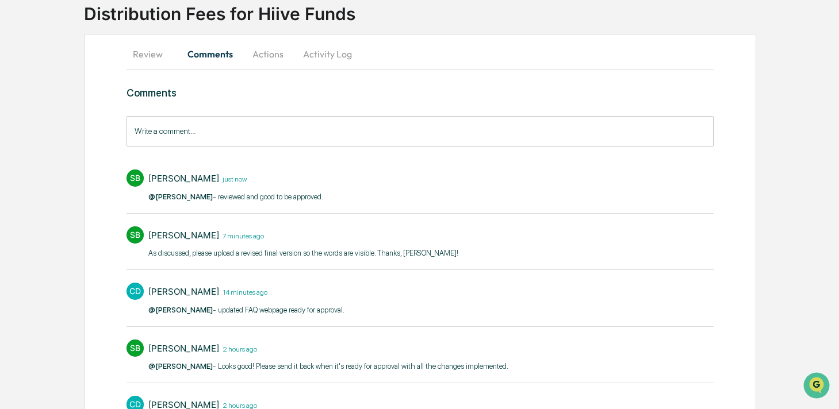
scroll to position [0, 0]
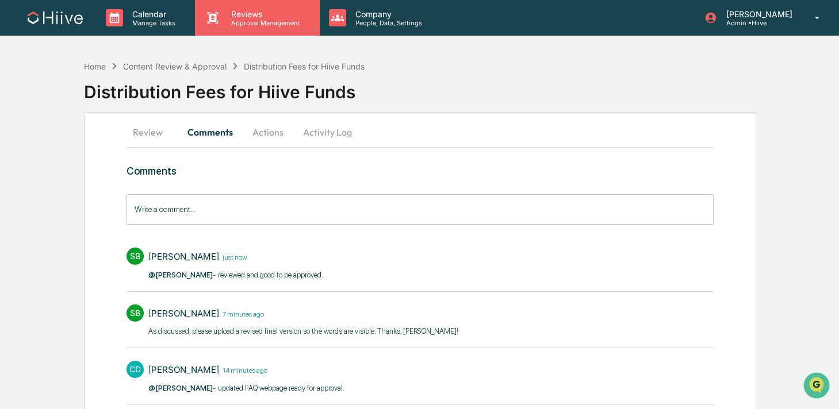
click at [270, 21] on p "Approval Management" at bounding box center [264, 23] width 84 height 8
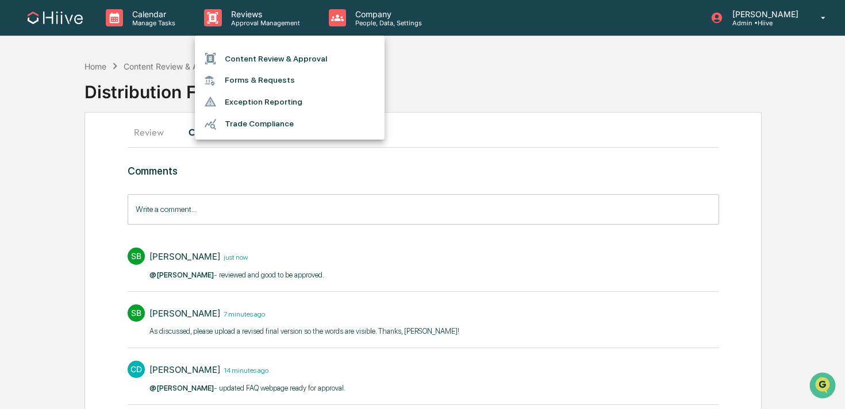
click at [268, 55] on li "Content Review & Approval" at bounding box center [290, 59] width 190 height 22
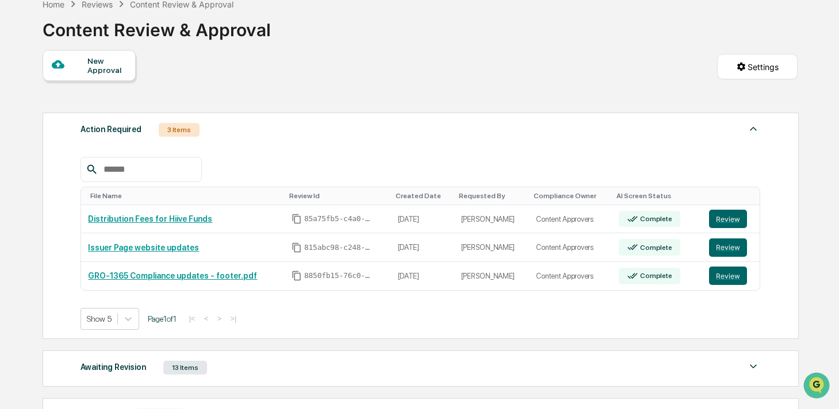
scroll to position [7, 0]
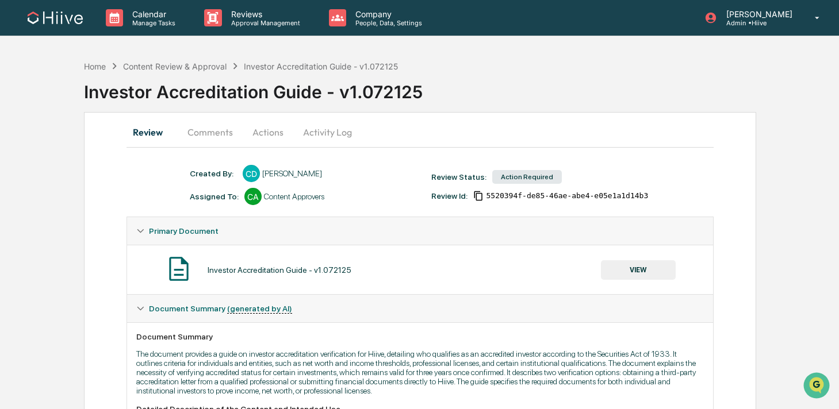
click at [627, 274] on button "VIEW" at bounding box center [638, 270] width 75 height 20
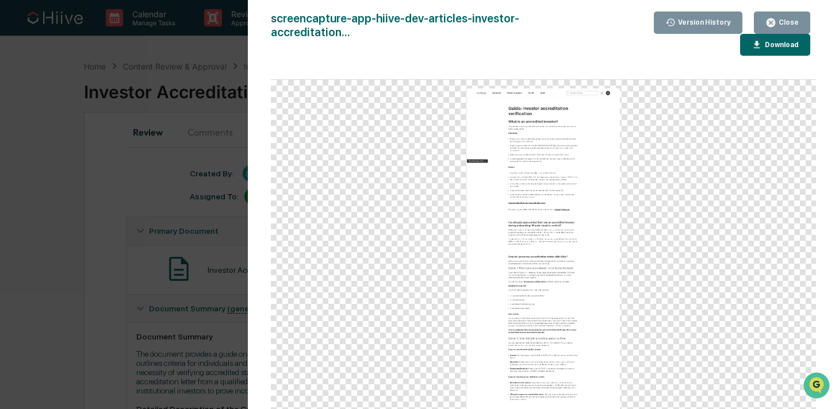
click at [708, 22] on div "Version History" at bounding box center [703, 22] width 55 height 8
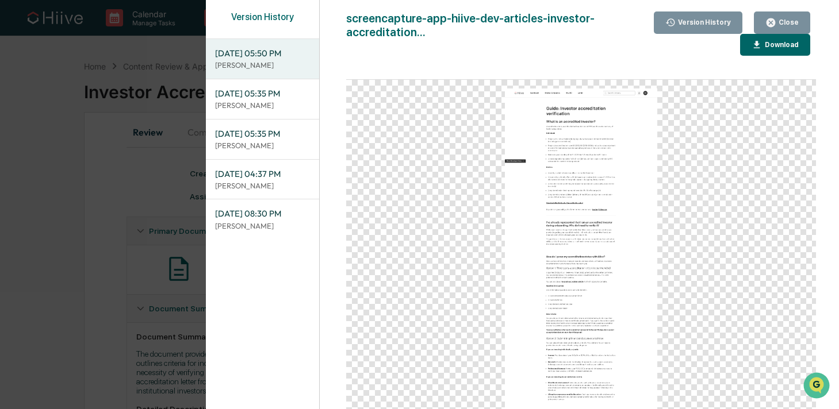
click at [266, 101] on p "[PERSON_NAME]" at bounding box center [262, 105] width 95 height 11
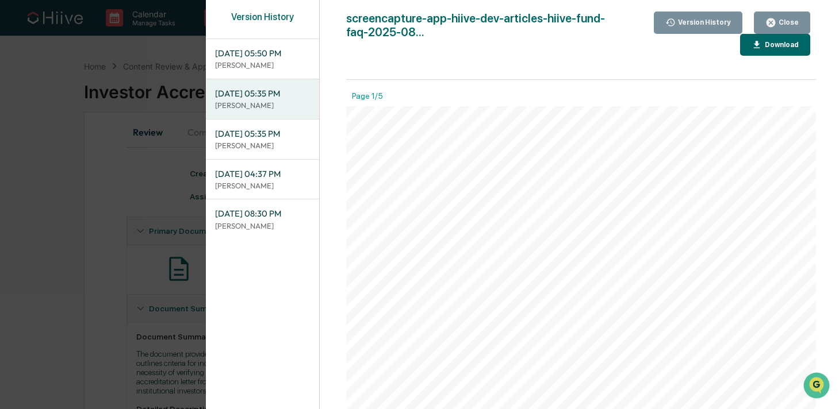
click at [266, 66] on p "[PERSON_NAME]" at bounding box center [262, 65] width 95 height 11
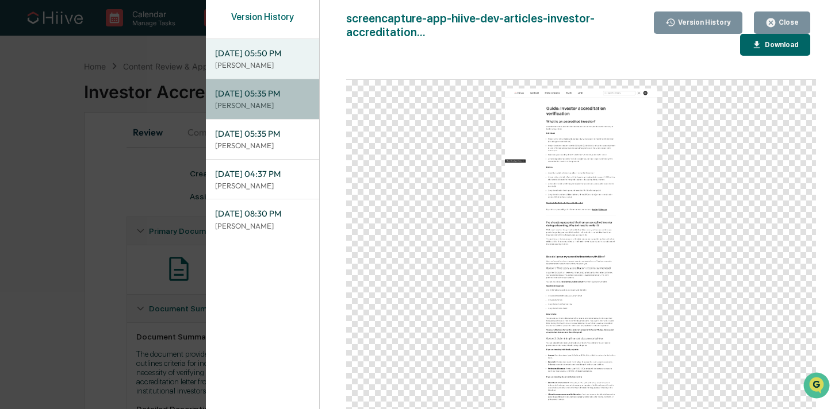
click at [266, 109] on p "[PERSON_NAME]" at bounding box center [262, 105] width 95 height 11
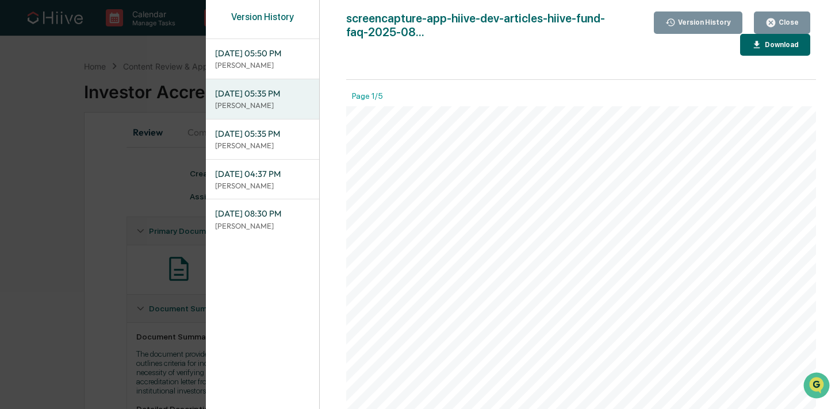
drag, startPoint x: 782, startPoint y: 22, endPoint x: 658, endPoint y: 68, distance: 132.4
click at [782, 22] on div "Close" at bounding box center [787, 22] width 22 height 8
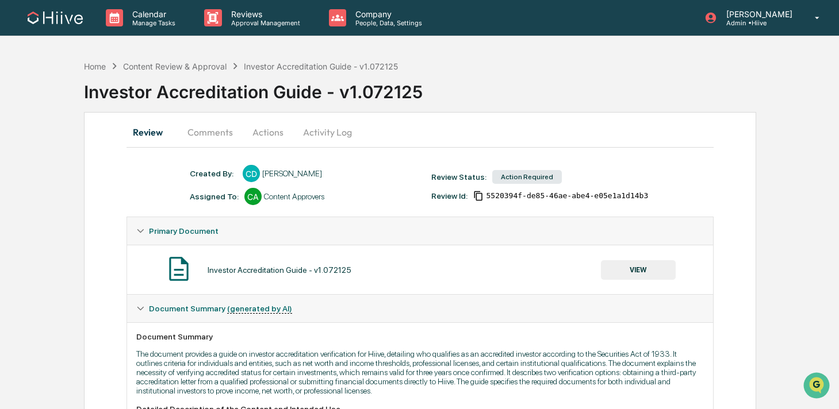
click at [228, 135] on button "Comments" at bounding box center [210, 132] width 64 height 28
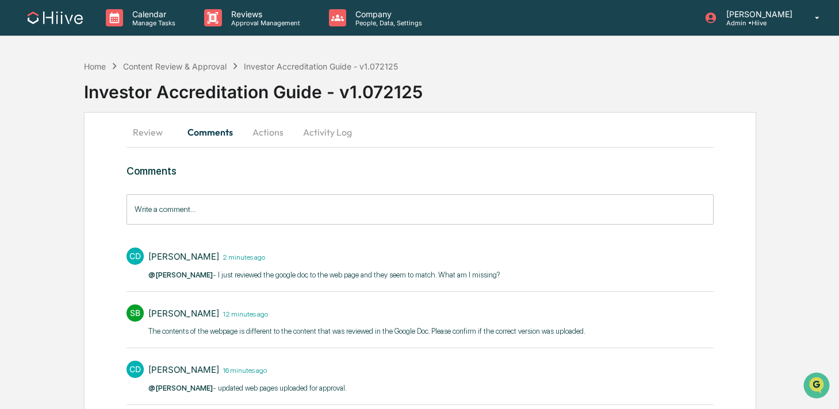
click at [183, 210] on div "Write a comment... Write a comment..." at bounding box center [420, 209] width 587 height 30
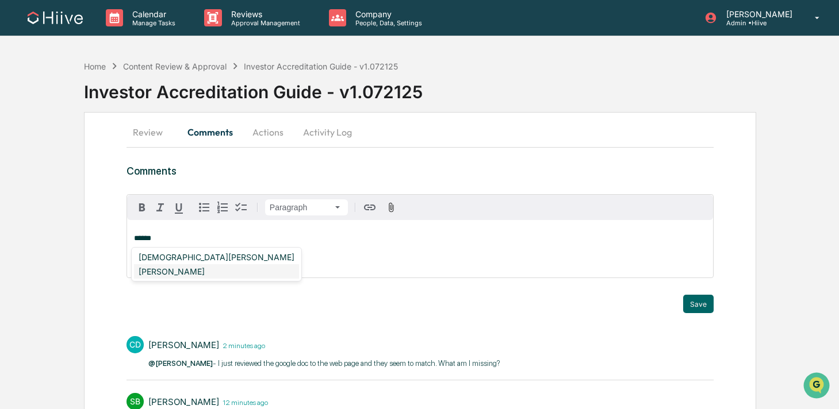
click at [162, 278] on div "[PERSON_NAME]" at bounding box center [216, 272] width 165 height 14
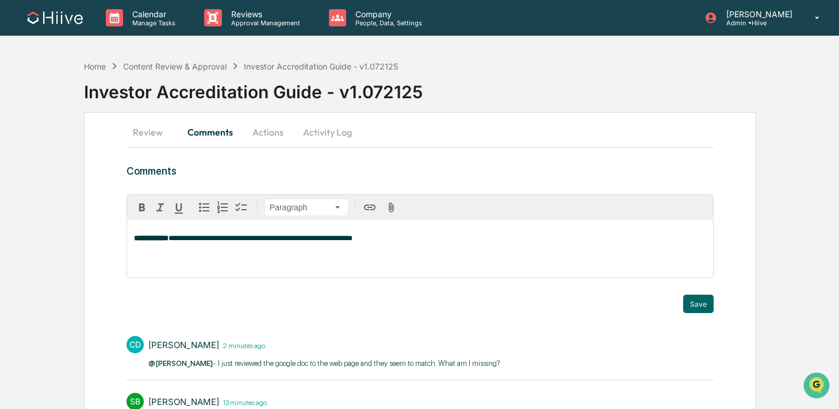
click at [352, 240] on span "**********" at bounding box center [260, 238] width 184 height 7
click at [443, 237] on p "**********" at bounding box center [420, 239] width 572 height 8
click at [330, 235] on span "**********" at bounding box center [276, 238] width 216 height 7
click at [703, 307] on button "Save" at bounding box center [698, 304] width 30 height 18
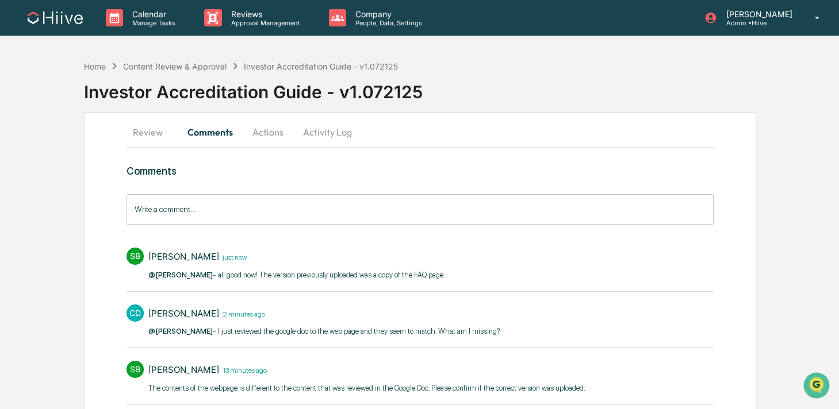
click at [211, 213] on input "Write a comment..." at bounding box center [420, 209] width 587 height 30
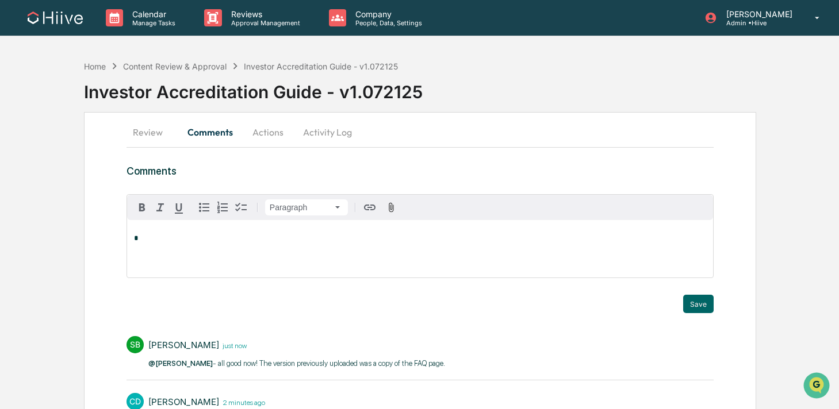
click at [164, 263] on div "*" at bounding box center [420, 249] width 586 height 58
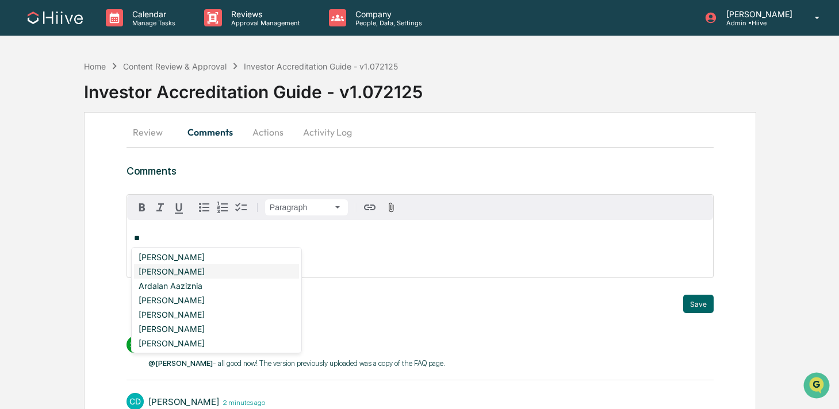
click at [182, 272] on div "[PERSON_NAME]" at bounding box center [216, 272] width 165 height 14
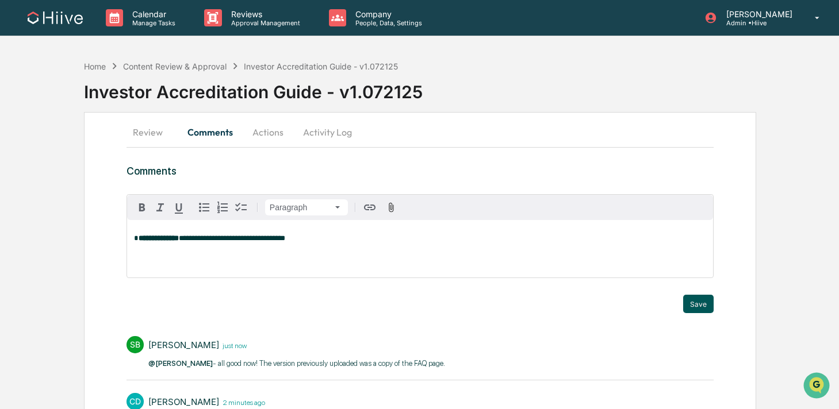
click at [702, 301] on button "Save" at bounding box center [698, 304] width 30 height 18
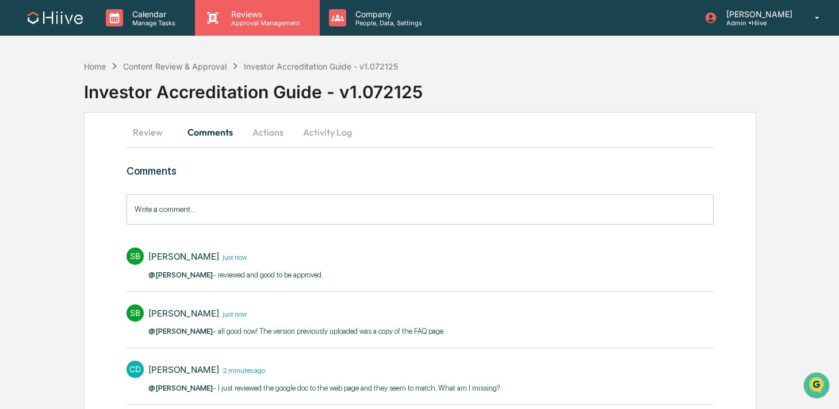
click at [259, 29] on div "Reviews Approval Management" at bounding box center [257, 18] width 124 height 36
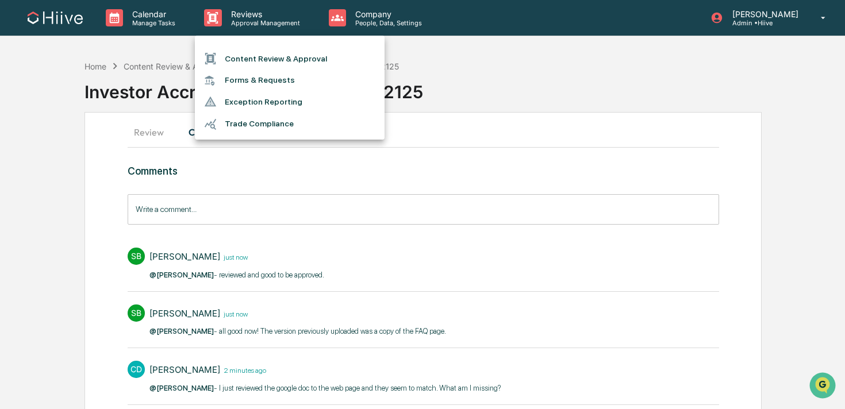
click at [259, 56] on li "Content Review & Approval" at bounding box center [290, 59] width 190 height 22
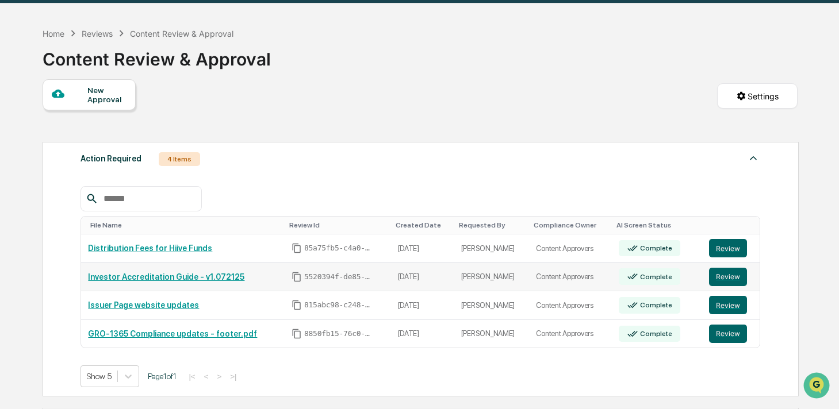
scroll to position [46, 0]
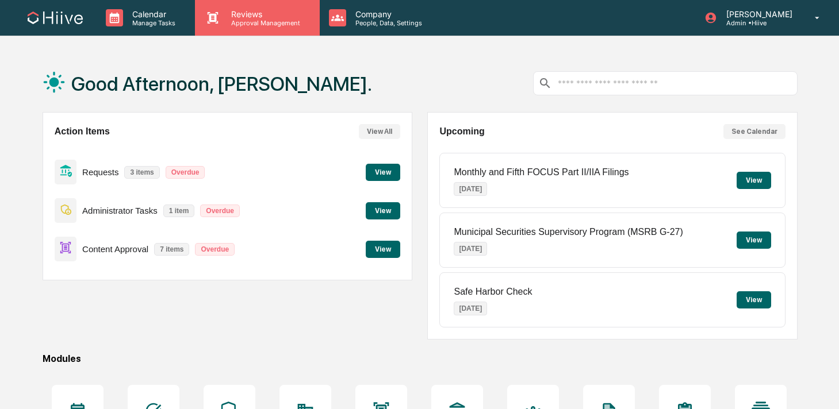
click at [219, 9] on icon at bounding box center [212, 17] width 17 height 17
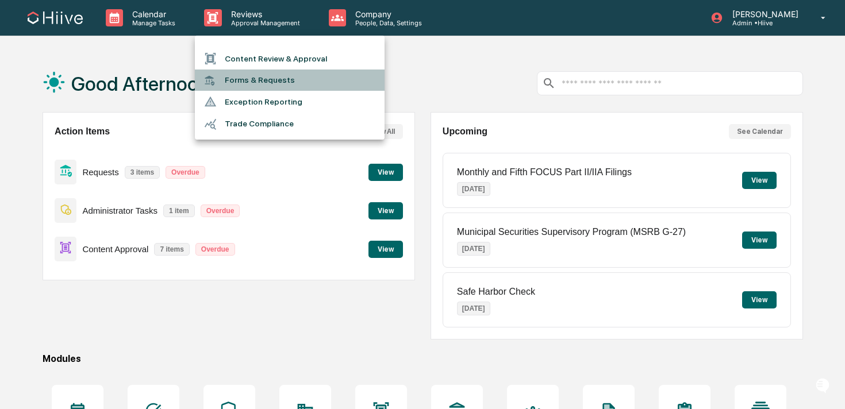
click at [236, 70] on li "Forms & Requests" at bounding box center [290, 80] width 190 height 21
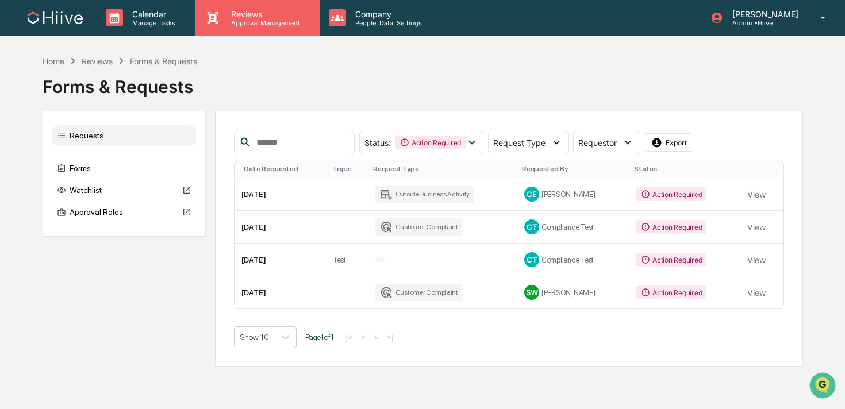
click at [221, 28] on div "Reviews Approval Management" at bounding box center [257, 18] width 124 height 36
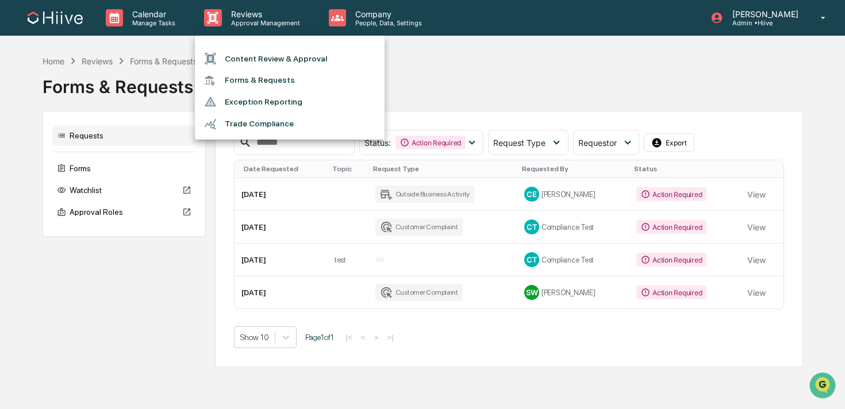
click at [225, 53] on li "Content Review & Approval" at bounding box center [290, 59] width 190 height 22
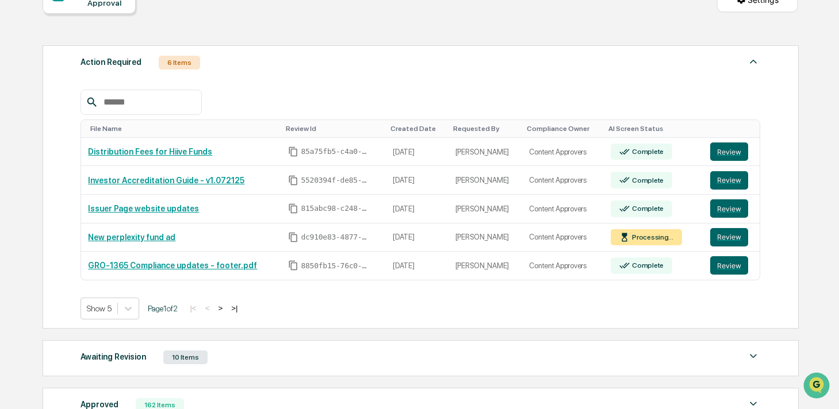
scroll to position [136, 0]
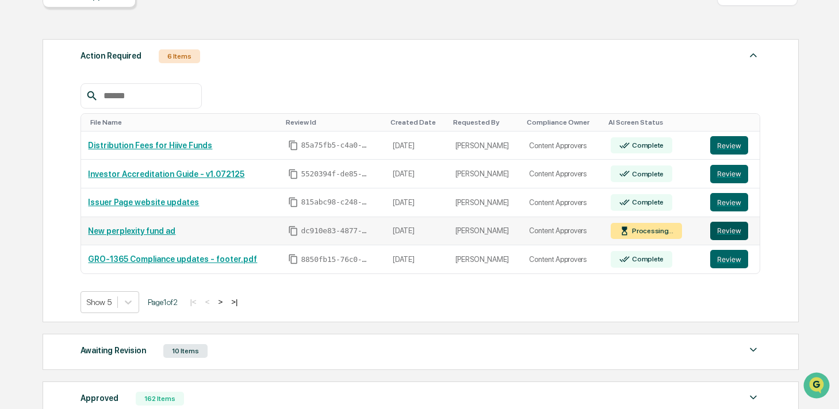
click at [743, 232] on button "Review" at bounding box center [729, 231] width 38 height 18
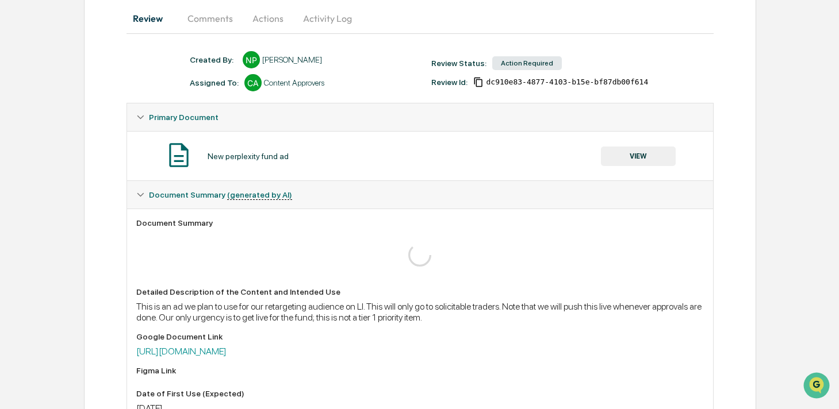
scroll to position [54, 0]
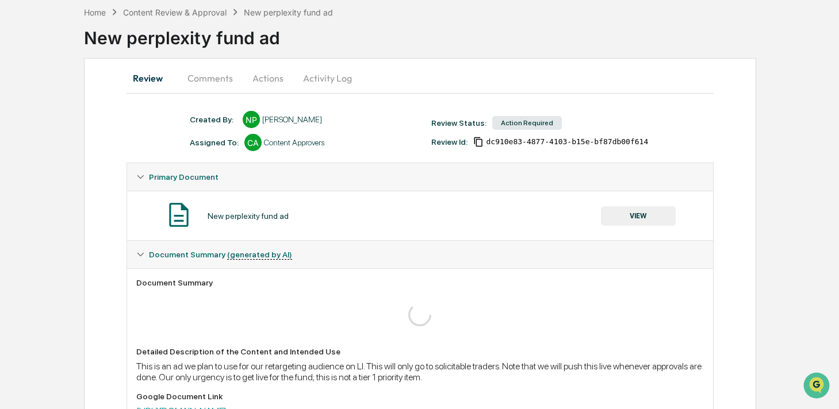
click at [211, 89] on button "Comments" at bounding box center [210, 78] width 64 height 28
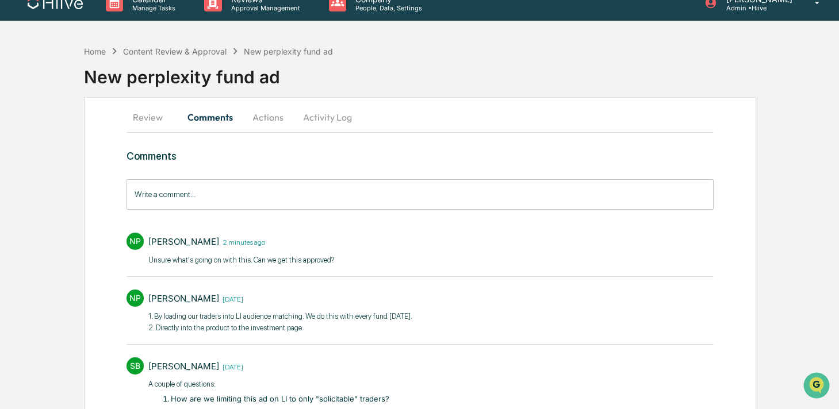
scroll to position [0, 0]
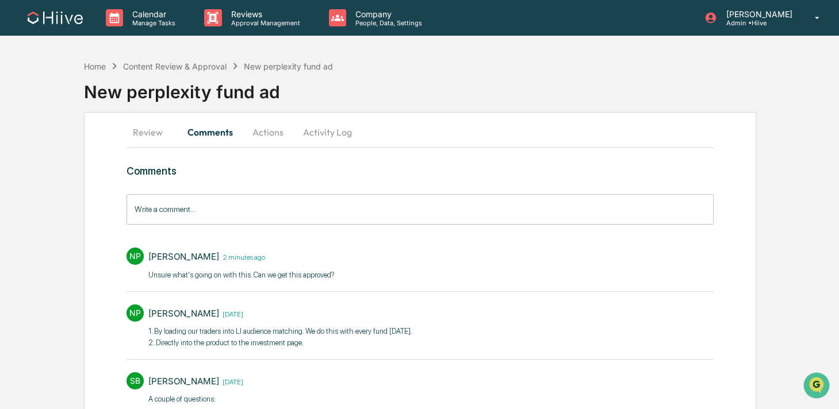
click at [164, 131] on button "Review" at bounding box center [153, 132] width 52 height 28
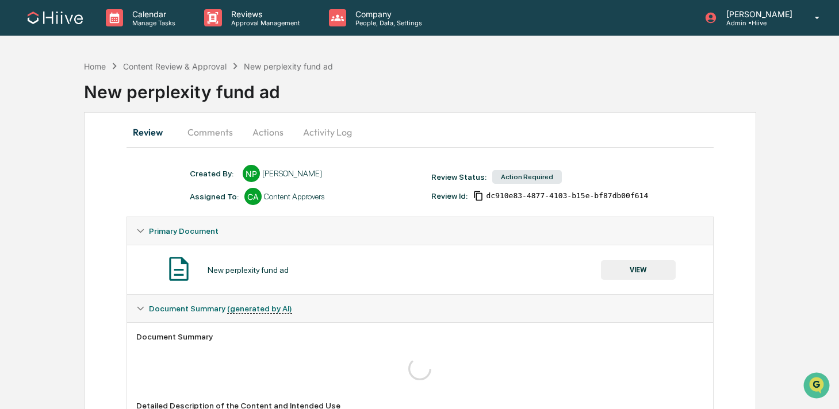
scroll to position [233, 0]
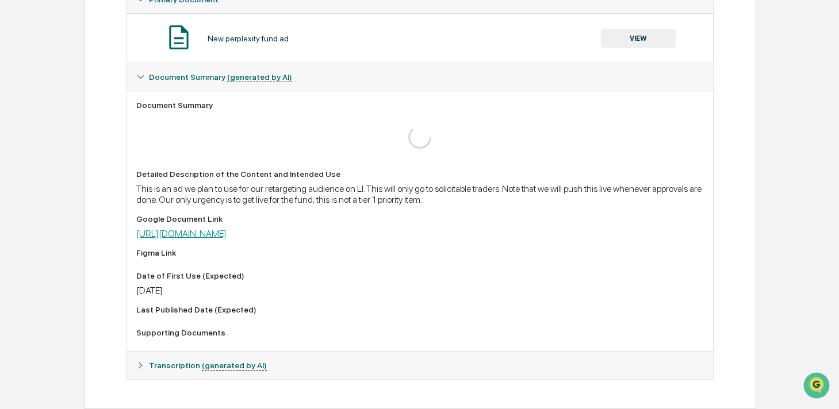
click at [227, 229] on link "[URL][DOMAIN_NAME]" at bounding box center [181, 233] width 90 height 11
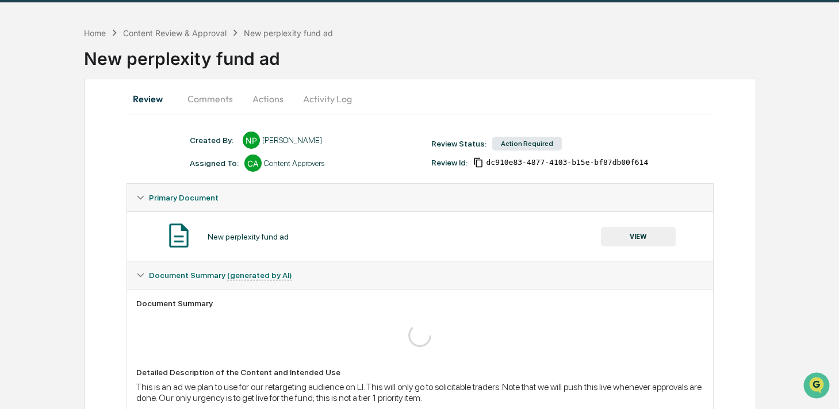
scroll to position [0, 0]
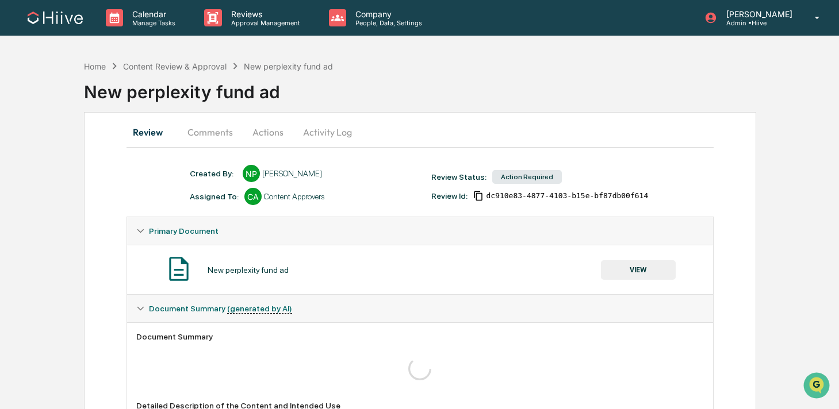
click at [311, 130] on button "Activity Log" at bounding box center [327, 132] width 67 height 28
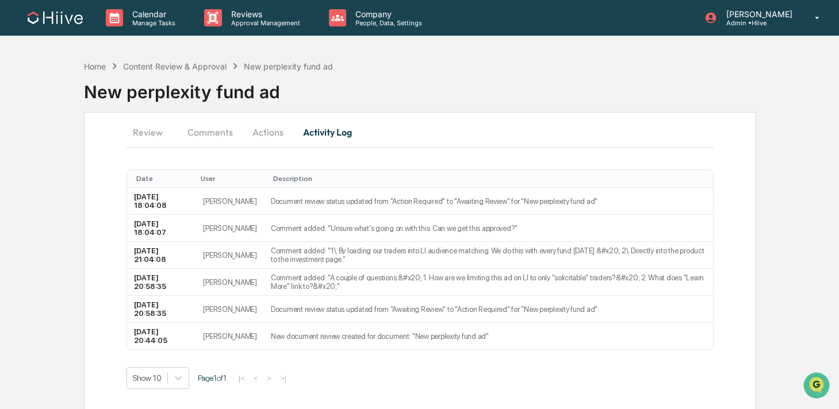
click at [274, 138] on button "Actions" at bounding box center [268, 132] width 52 height 28
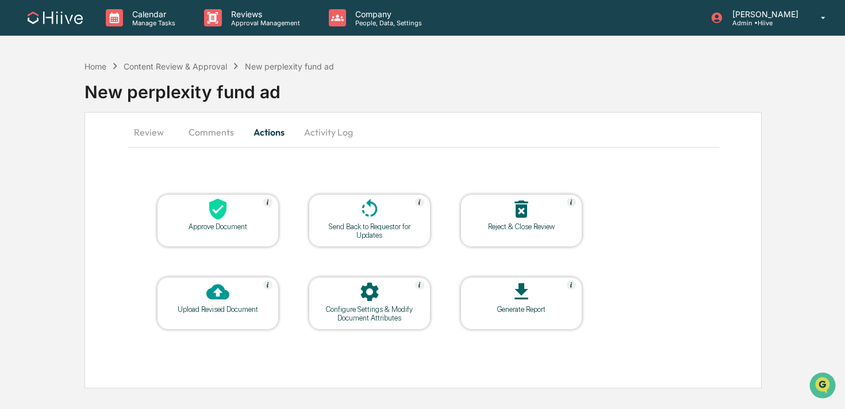
click at [361, 211] on icon at bounding box center [369, 209] width 23 height 23
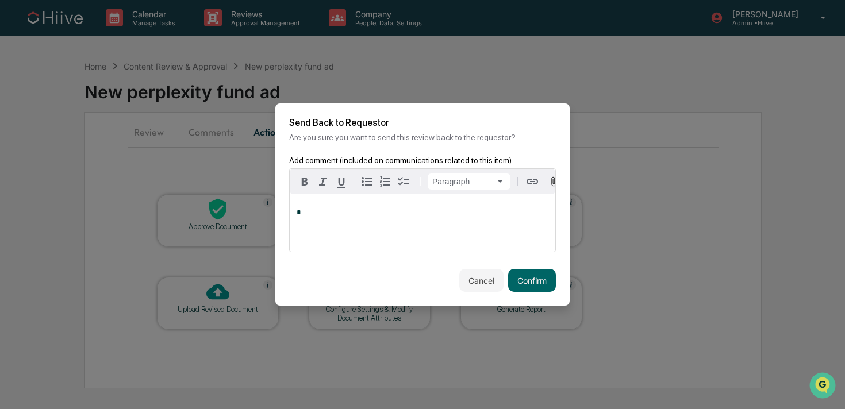
click at [344, 204] on div "*" at bounding box center [423, 223] width 266 height 58
click at [320, 266] on div "[PERSON_NAME]" at bounding box center [334, 263] width 75 height 14
click at [337, 216] on span "**********" at bounding box center [439, 212] width 204 height 7
click at [428, 230] on div "**********" at bounding box center [423, 223] width 266 height 58
click at [530, 217] on span "**********" at bounding box center [419, 217] width 244 height 16
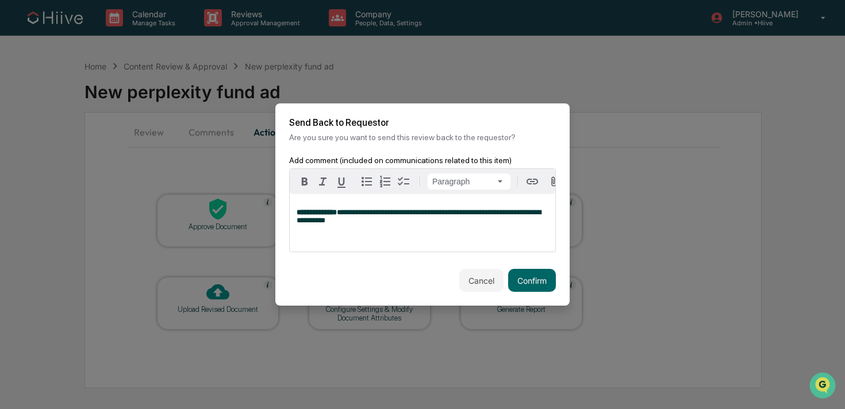
click at [421, 231] on div "**********" at bounding box center [423, 223] width 266 height 58
click at [430, 232] on span "**********" at bounding box center [419, 221] width 244 height 24
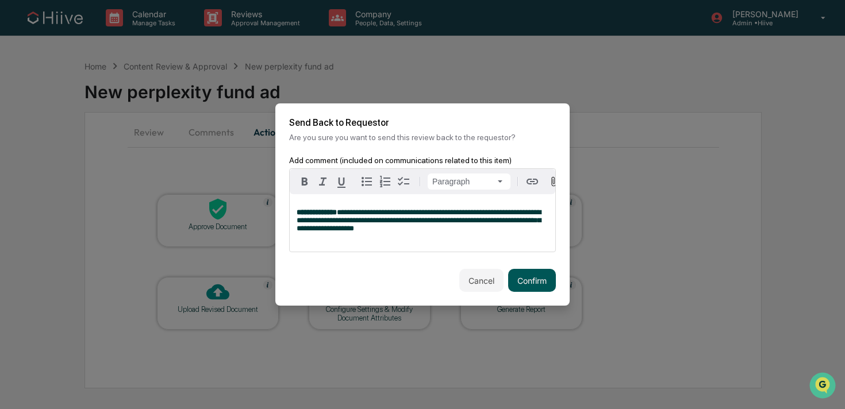
click at [526, 282] on button "Confirm" at bounding box center [532, 280] width 48 height 23
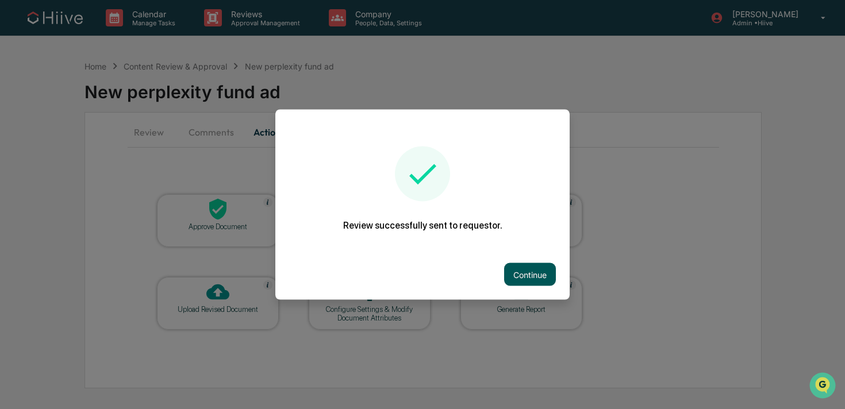
click at [518, 277] on button "Continue" at bounding box center [530, 274] width 52 height 23
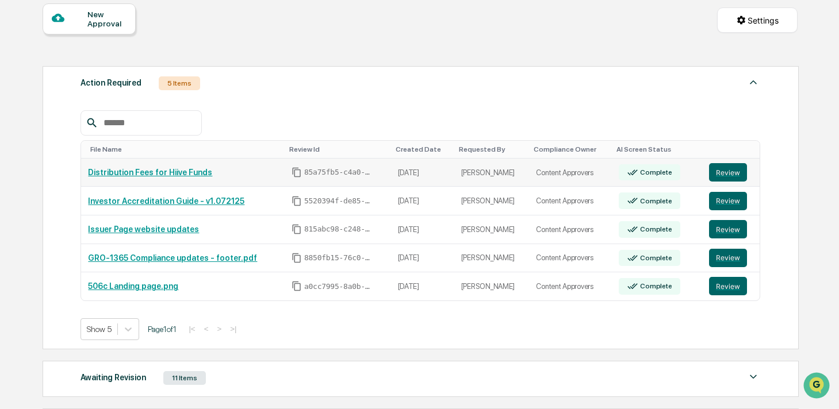
scroll to position [113, 0]
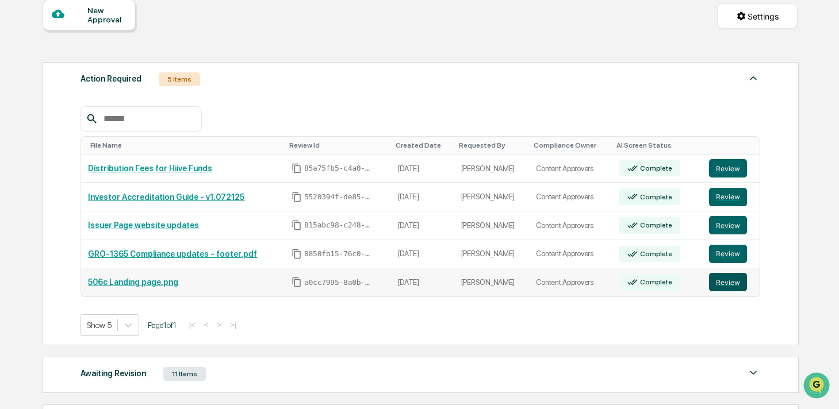
click at [733, 283] on button "Review" at bounding box center [728, 282] width 38 height 18
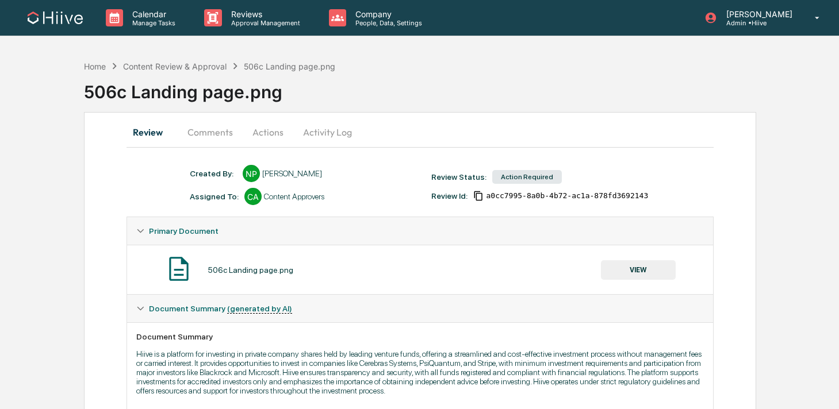
click at [218, 135] on button "Comments" at bounding box center [210, 132] width 64 height 28
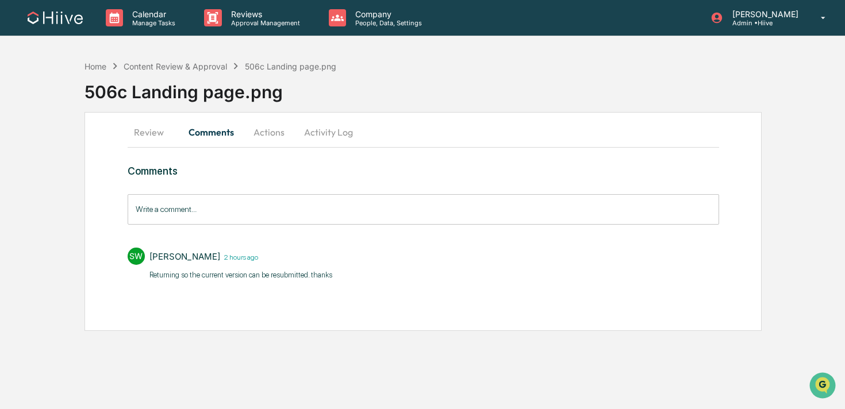
click at [147, 134] on button "Review" at bounding box center [154, 132] width 52 height 28
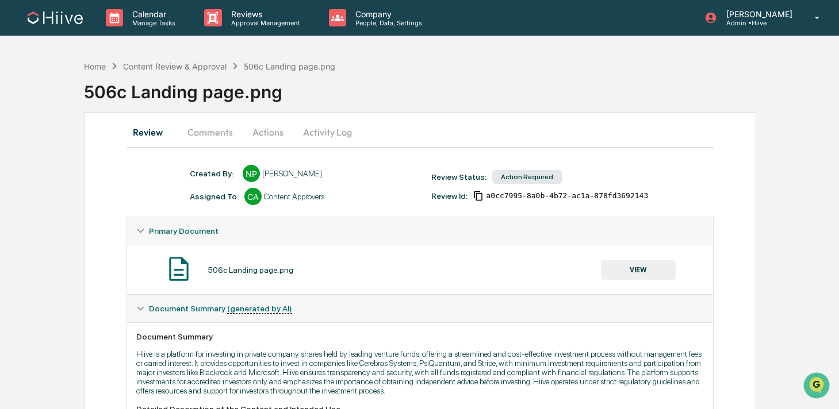
click at [214, 134] on button "Comments" at bounding box center [210, 132] width 64 height 28
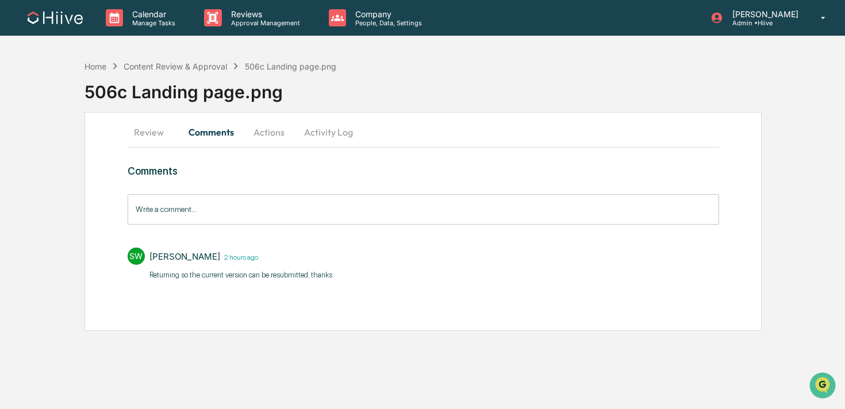
click at [151, 136] on button "Review" at bounding box center [154, 132] width 52 height 28
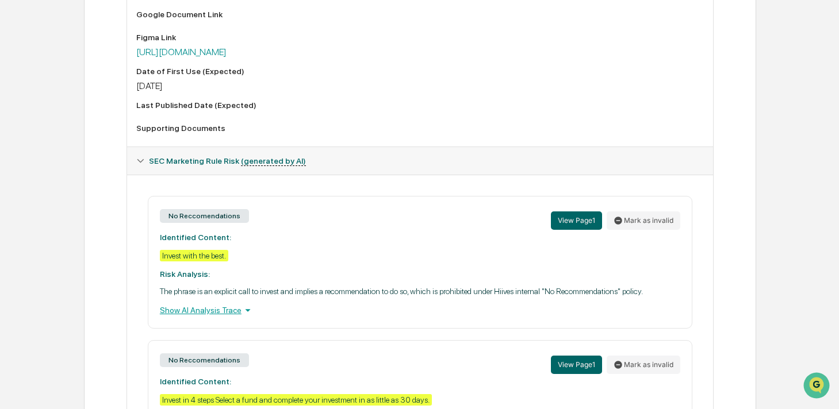
scroll to position [437, 0]
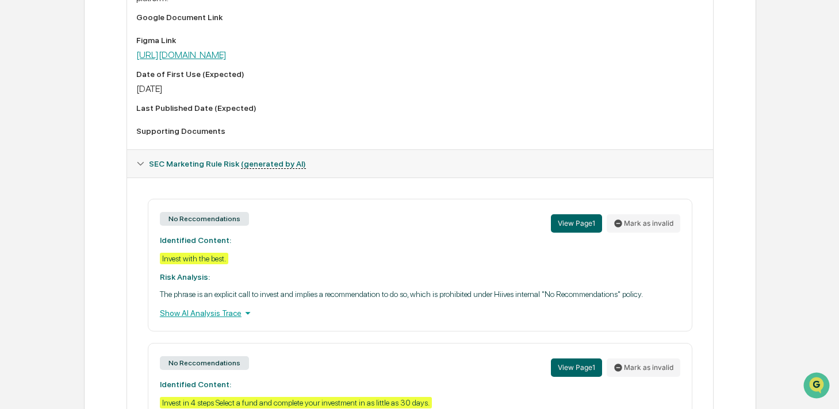
click at [227, 60] on link "https://www.figma.com/design/dqgEht5r9sImFuh74WaAnO/506c-Funds-webpage?node-id=…" at bounding box center [181, 54] width 90 height 11
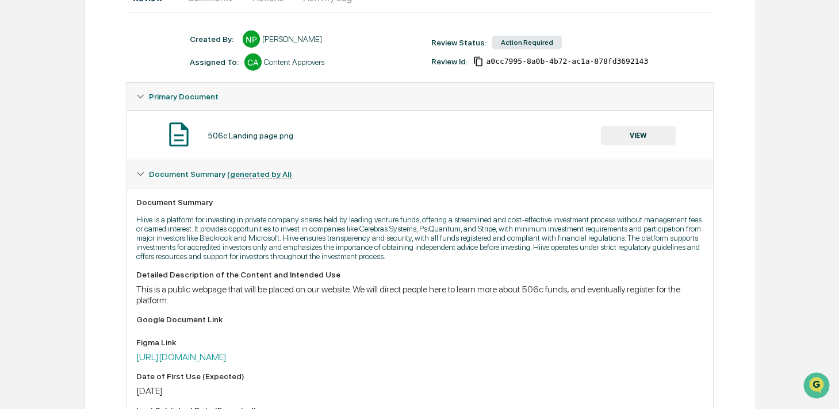
scroll to position [50, 0]
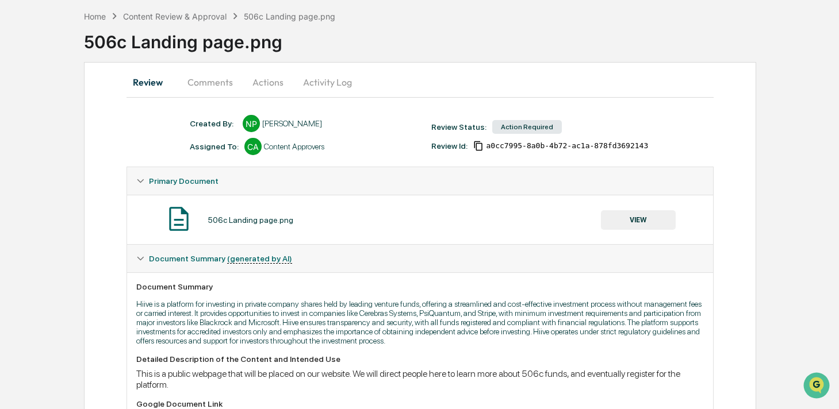
click at [608, 225] on button "VIEW" at bounding box center [638, 220] width 75 height 20
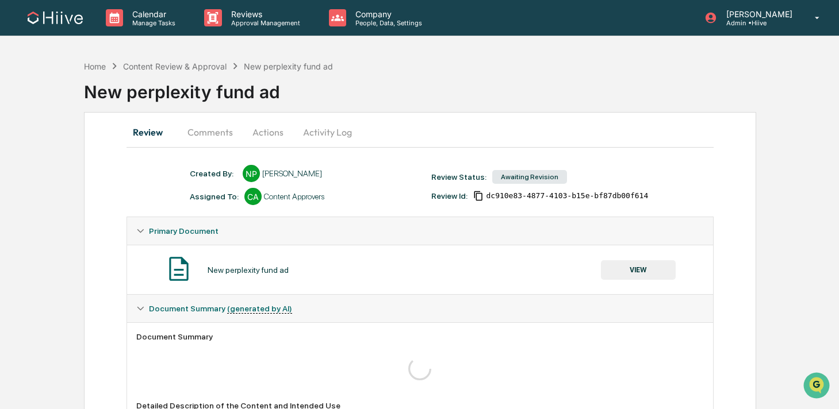
click at [209, 140] on button "Comments" at bounding box center [210, 132] width 64 height 28
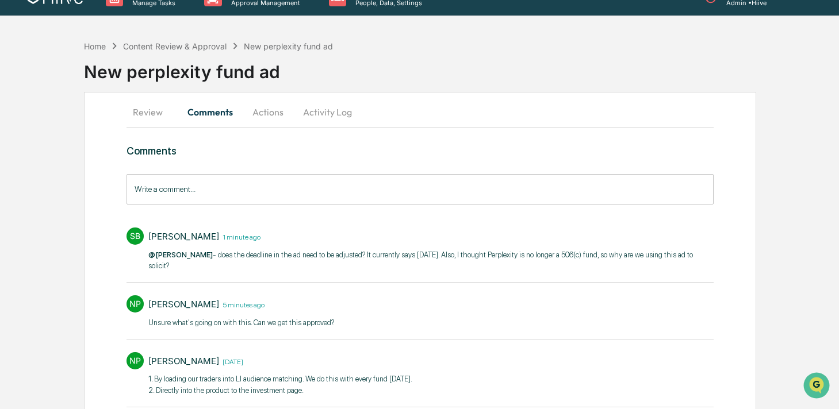
scroll to position [22, 0]
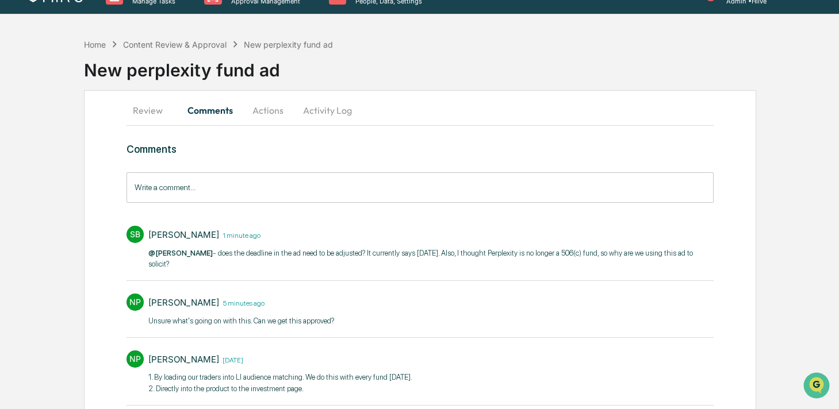
click at [145, 109] on button "Review" at bounding box center [153, 111] width 52 height 28
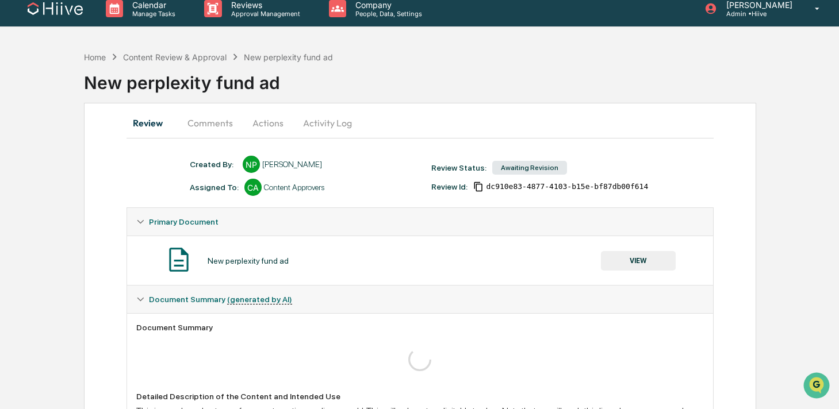
scroll to position [0, 0]
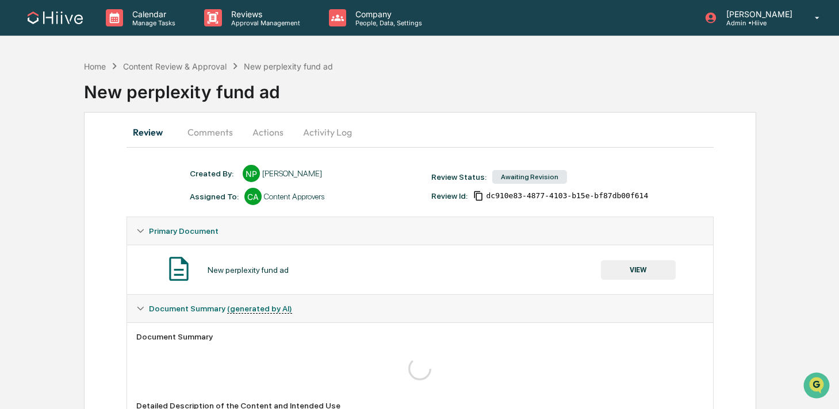
click at [200, 129] on button "Comments" at bounding box center [210, 132] width 64 height 28
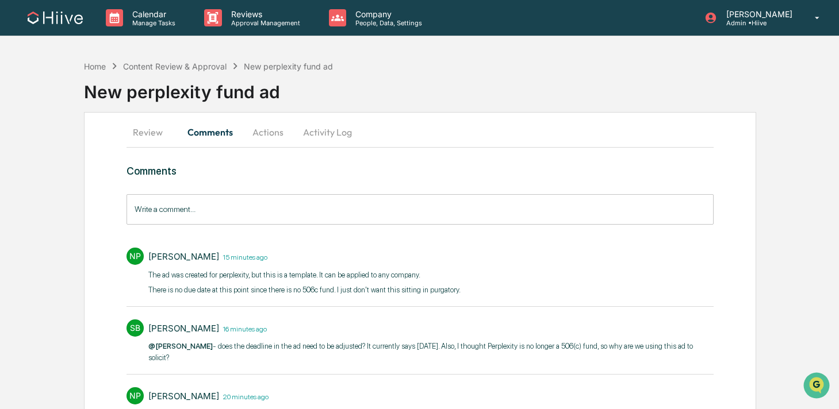
click at [159, 135] on button "Review" at bounding box center [153, 132] width 52 height 28
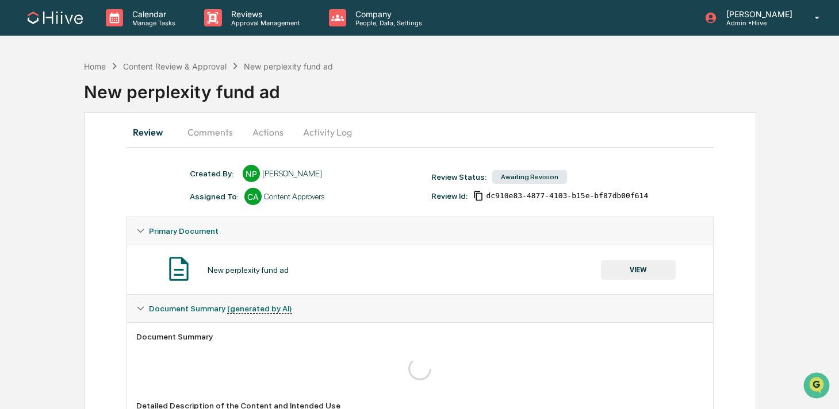
click at [205, 129] on button "Comments" at bounding box center [210, 132] width 64 height 28
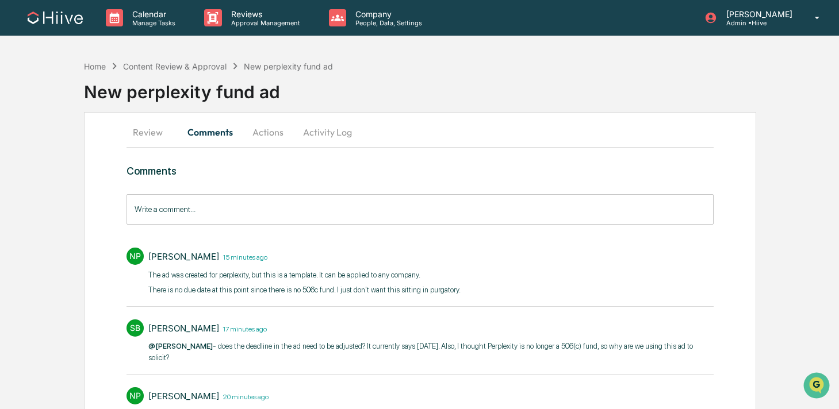
click at [257, 141] on button "Actions" at bounding box center [268, 132] width 52 height 28
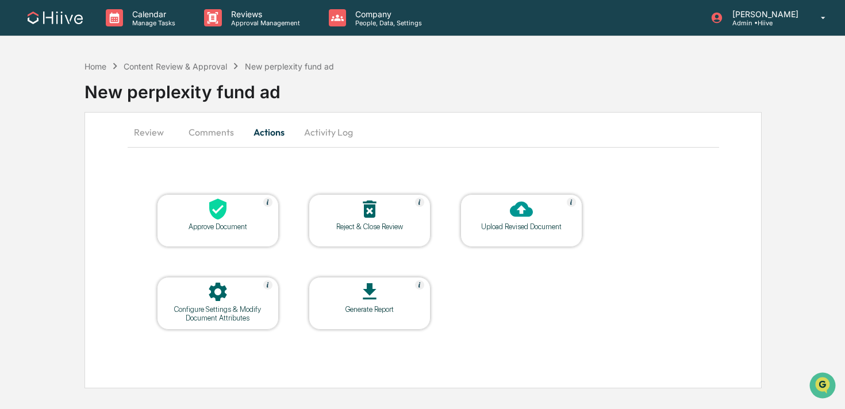
click at [326, 139] on button "Activity Log" at bounding box center [328, 132] width 67 height 28
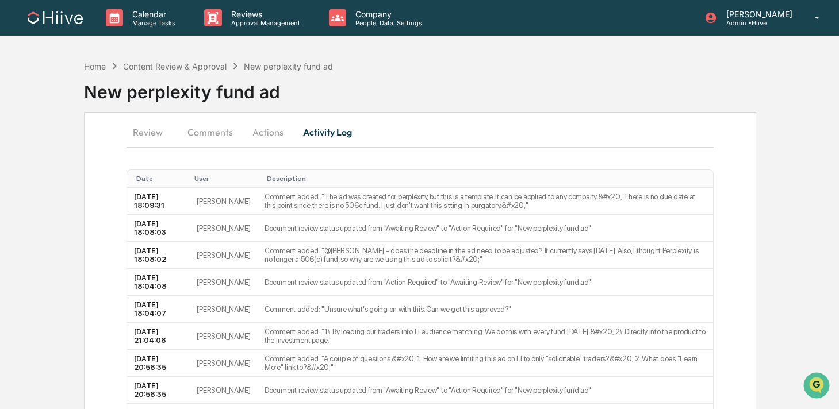
click at [218, 136] on button "Comments" at bounding box center [210, 132] width 64 height 28
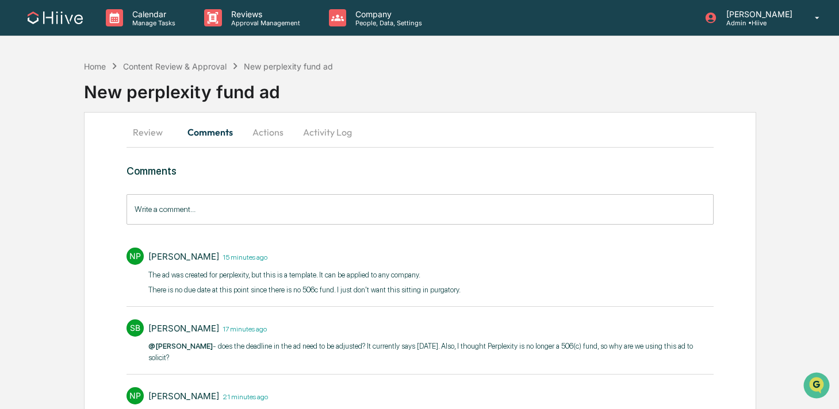
click at [259, 136] on button "Actions" at bounding box center [268, 132] width 52 height 28
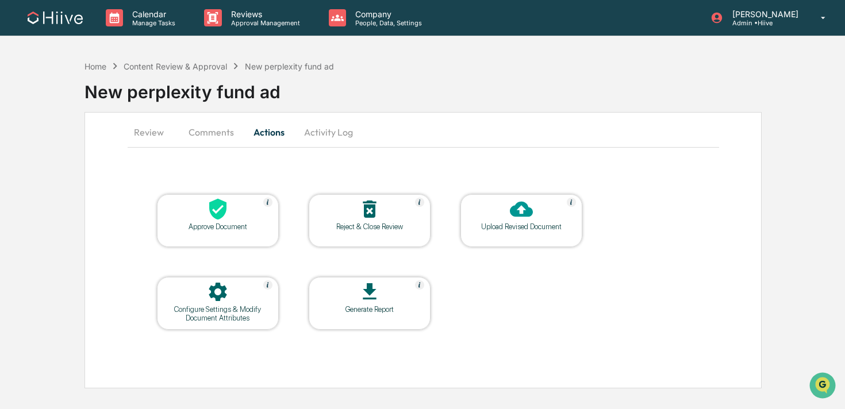
click at [221, 132] on button "Comments" at bounding box center [211, 132] width 64 height 28
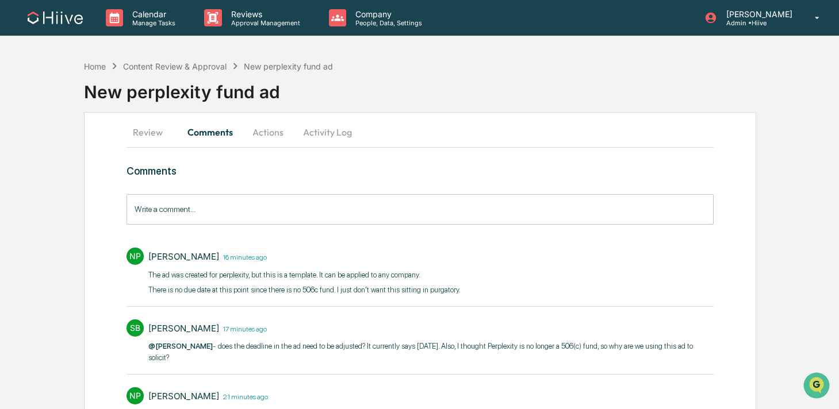
click at [159, 131] on button "Review" at bounding box center [153, 132] width 52 height 28
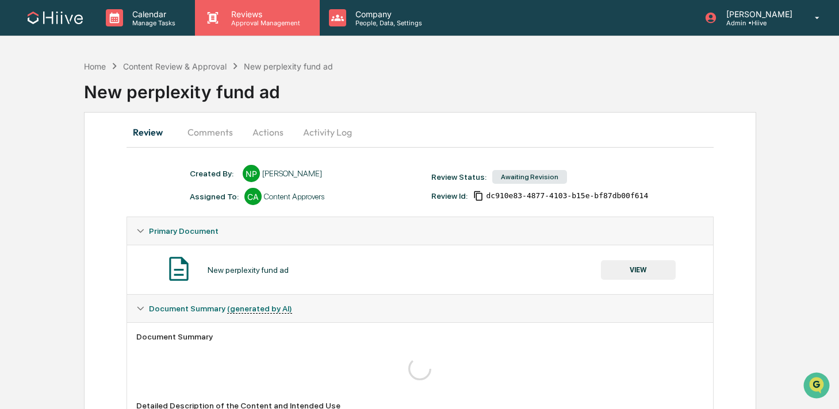
click at [218, 22] on icon at bounding box center [213, 18] width 11 height 12
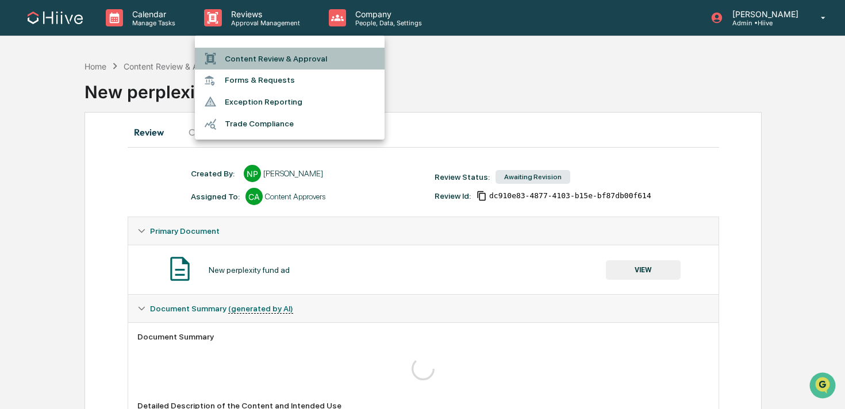
click at [220, 55] on div at bounding box center [214, 58] width 21 height 13
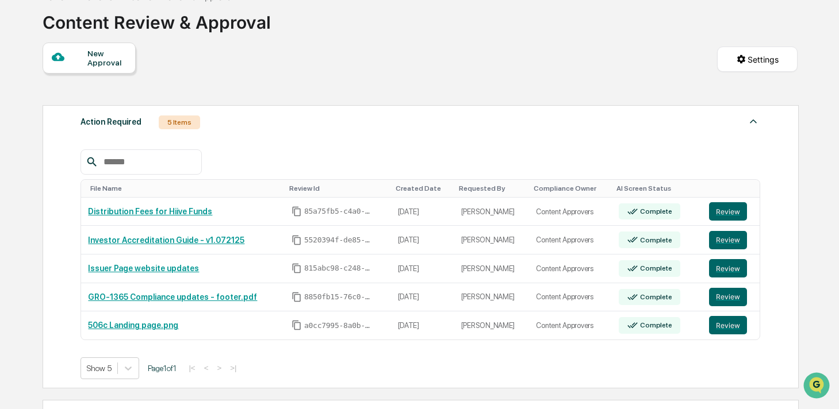
scroll to position [70, 0]
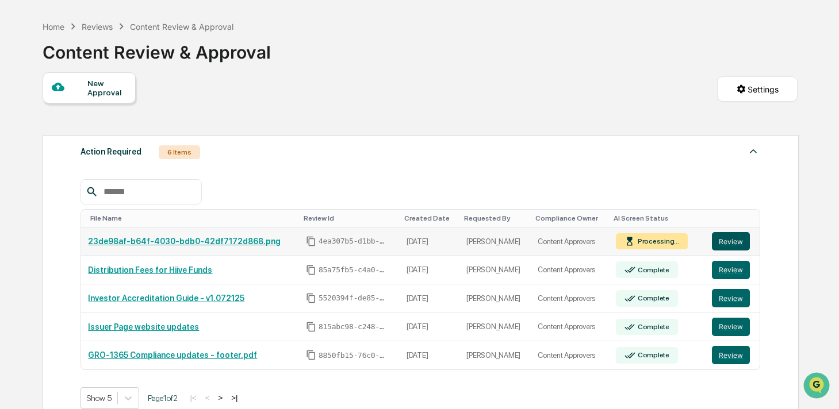
click at [721, 243] on button "Review" at bounding box center [731, 241] width 38 height 18
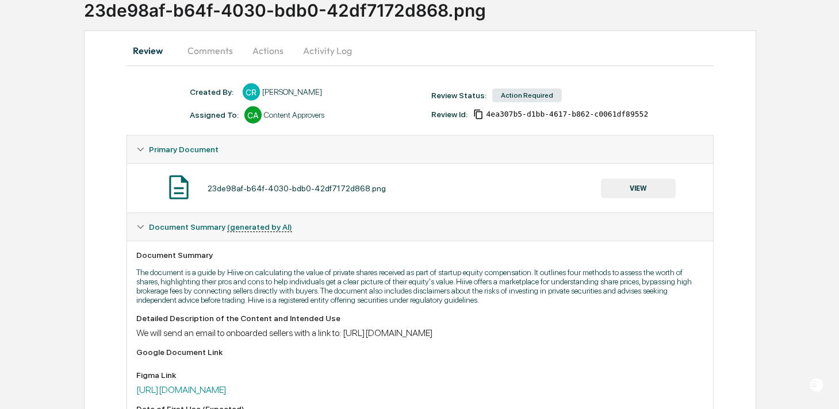
scroll to position [195, 0]
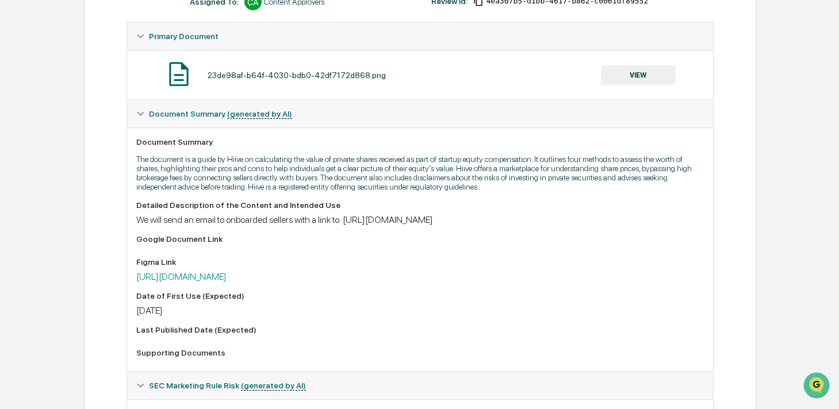
click at [632, 83] on button "VIEW" at bounding box center [638, 76] width 75 height 20
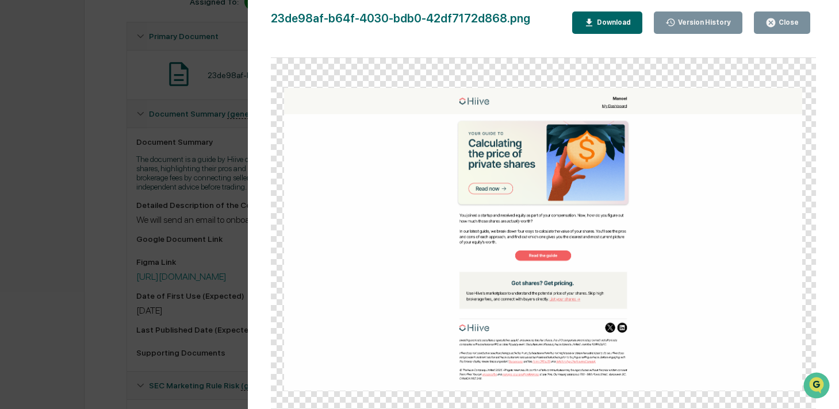
click at [775, 20] on icon "button" at bounding box center [770, 22] width 9 height 9
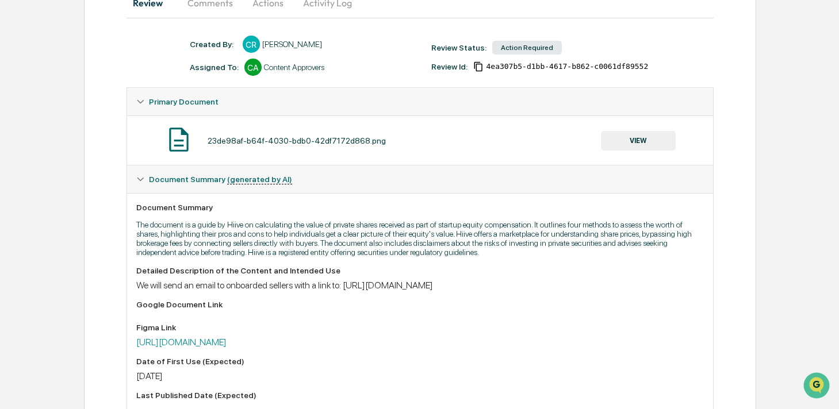
scroll to position [14, 0]
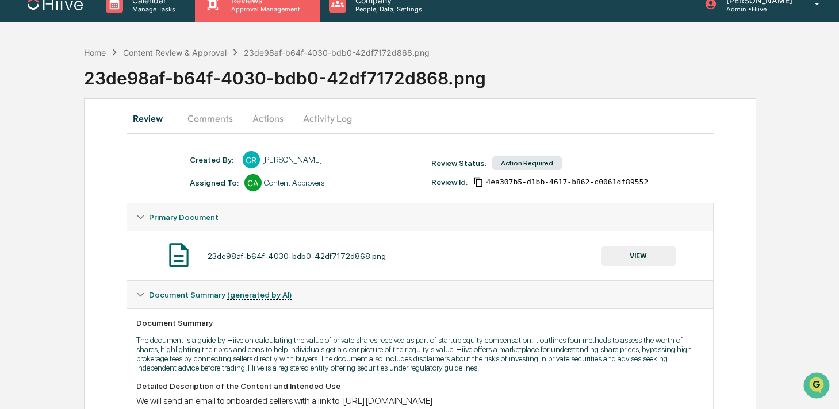
click at [229, 14] on div "Reviews Approval Management" at bounding box center [257, 4] width 124 height 36
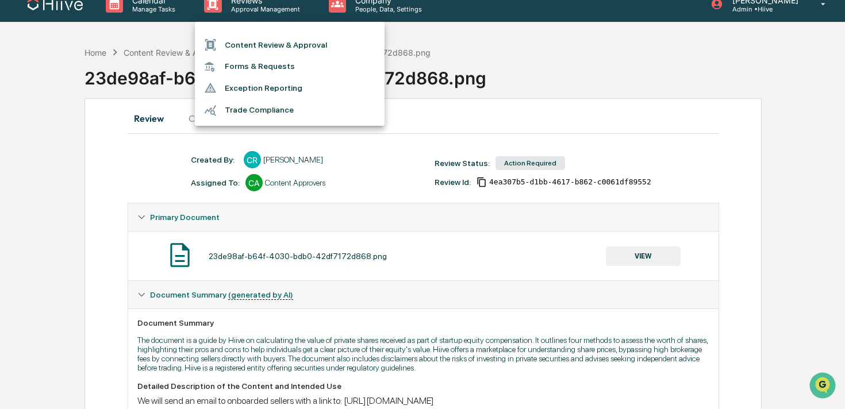
click at [232, 44] on li "Content Review & Approval" at bounding box center [290, 45] width 190 height 22
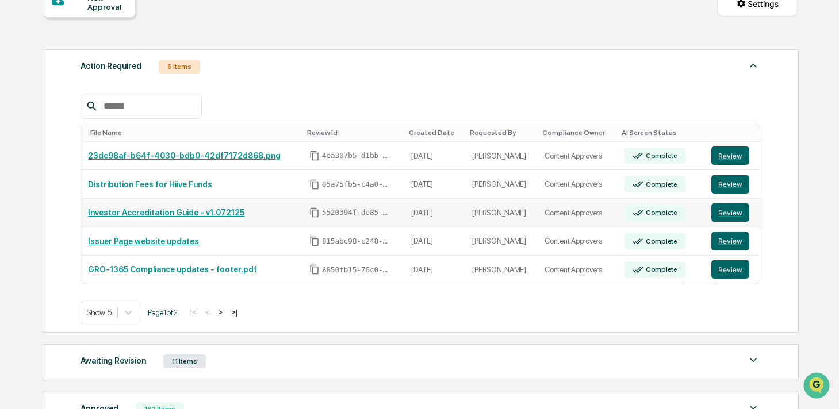
scroll to position [131, 0]
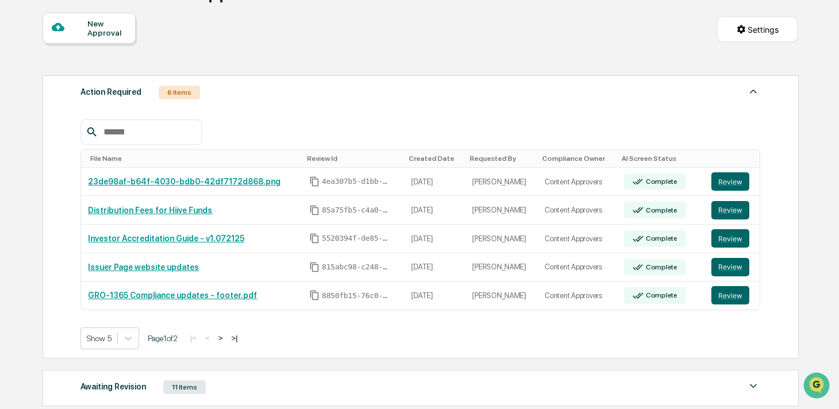
click at [226, 339] on button ">" at bounding box center [220, 339] width 12 height 10
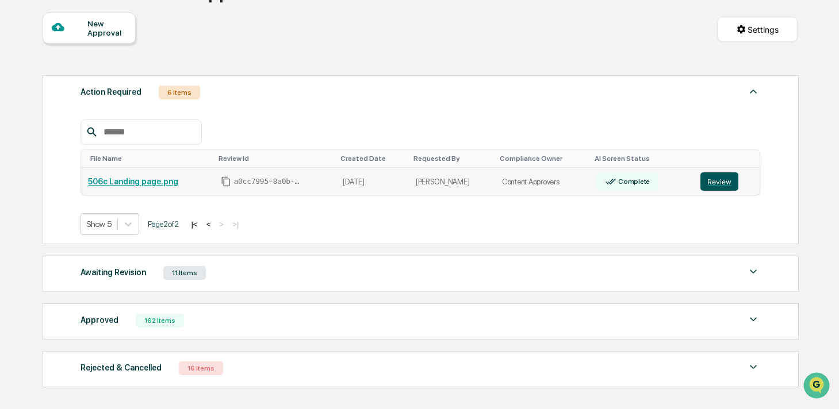
click at [714, 178] on button "Review" at bounding box center [719, 182] width 38 height 18
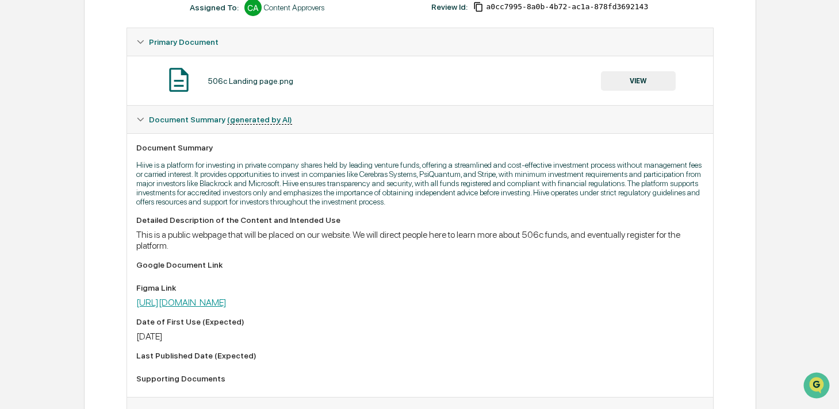
click at [227, 308] on link "[URL][DOMAIN_NAME]" at bounding box center [181, 302] width 90 height 11
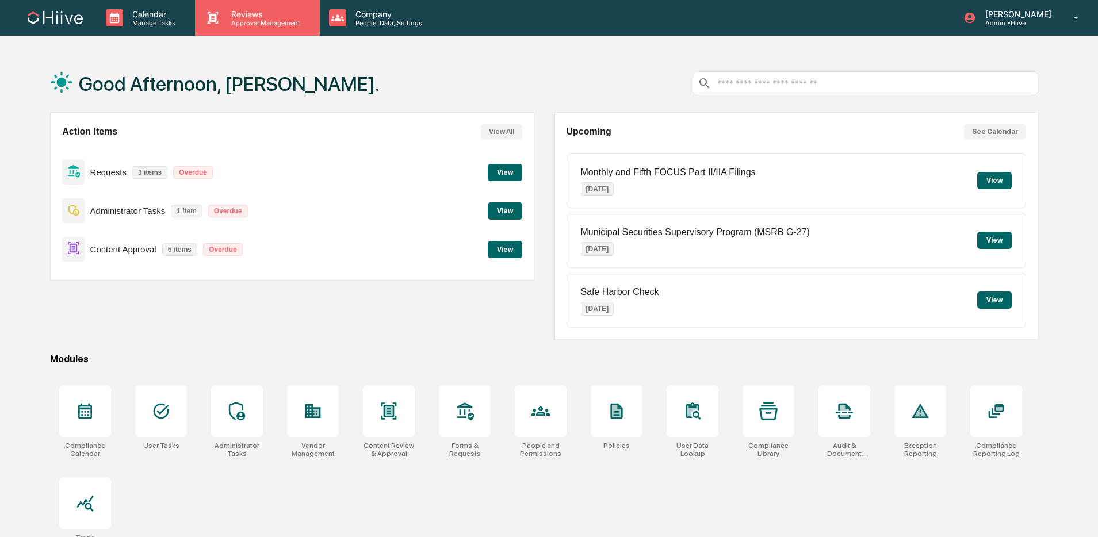
click at [251, 24] on p "Approval Management" at bounding box center [264, 23] width 84 height 8
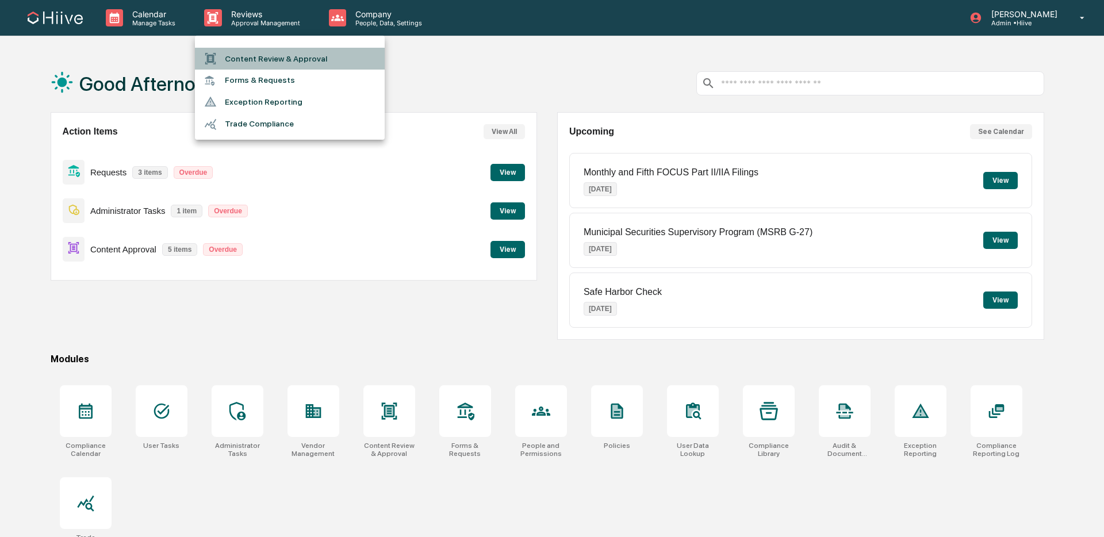
click at [252, 48] on li "Content Review & Approval" at bounding box center [290, 59] width 190 height 22
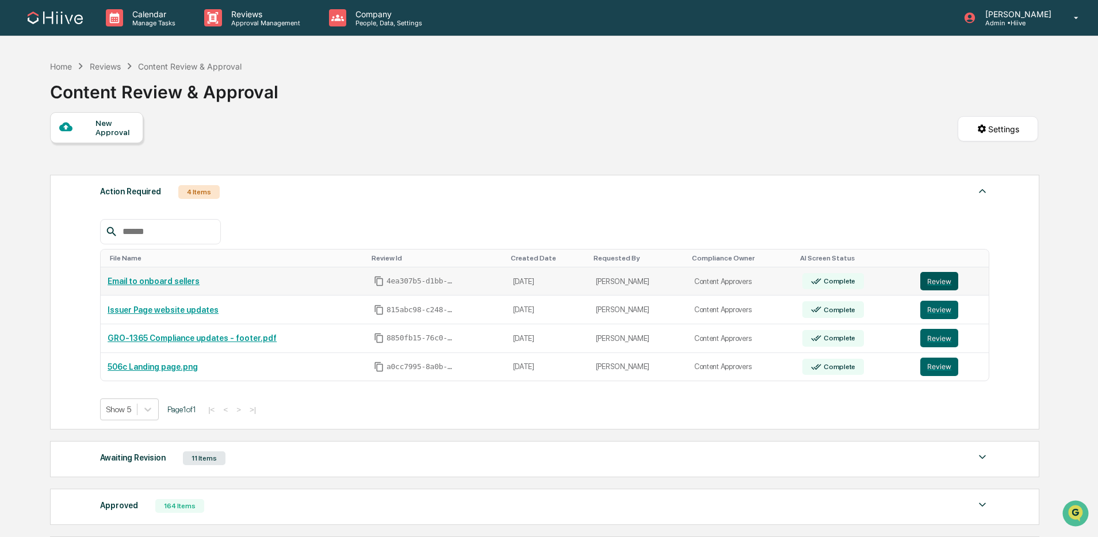
click at [943, 281] on button "Review" at bounding box center [939, 281] width 38 height 18
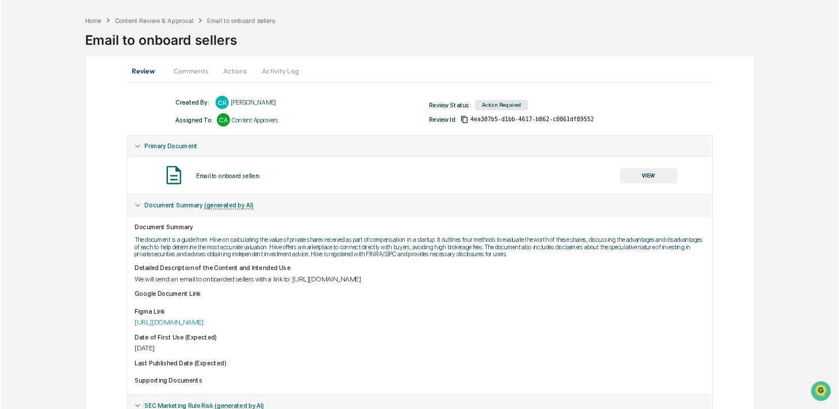
scroll to position [43, 0]
